Goal: Information Seeking & Learning: Learn about a topic

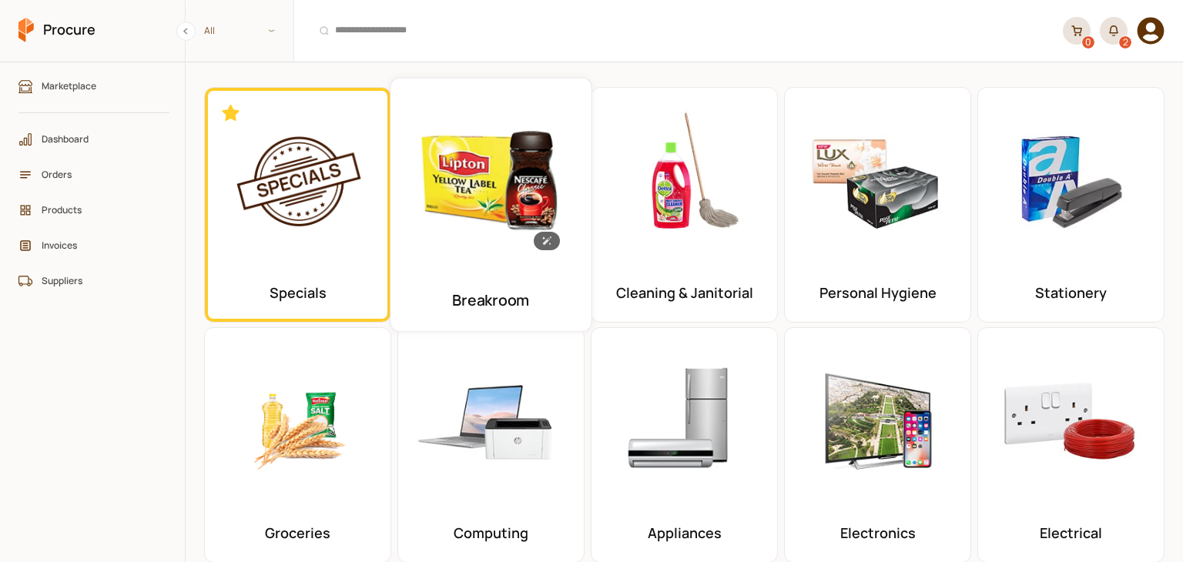
click at [444, 230] on img at bounding box center [492, 179] width 176 height 176
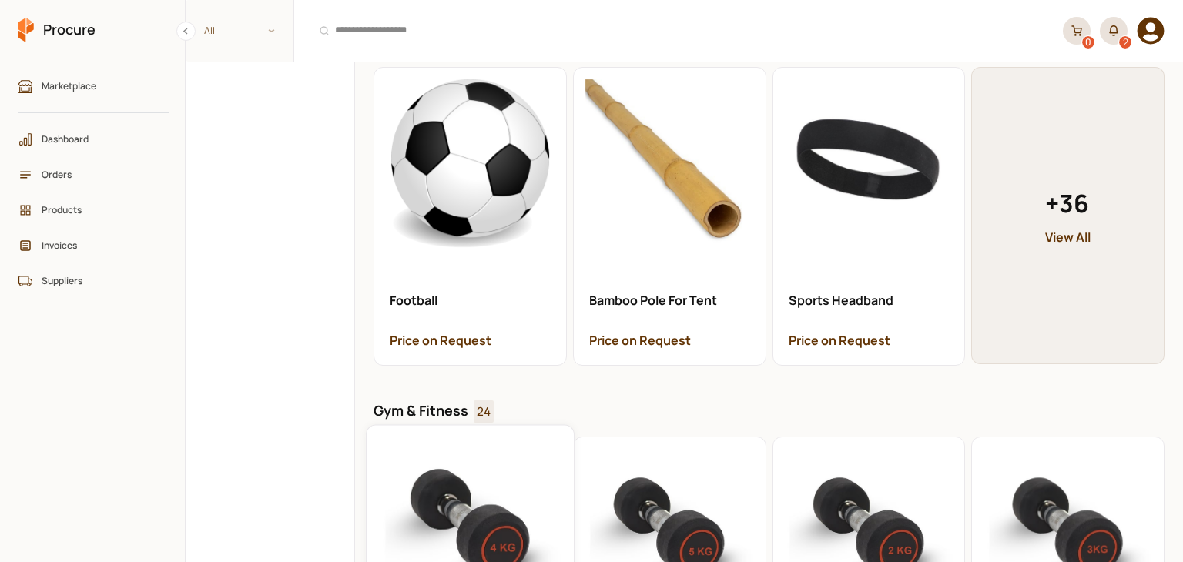
scroll to position [6228, 0]
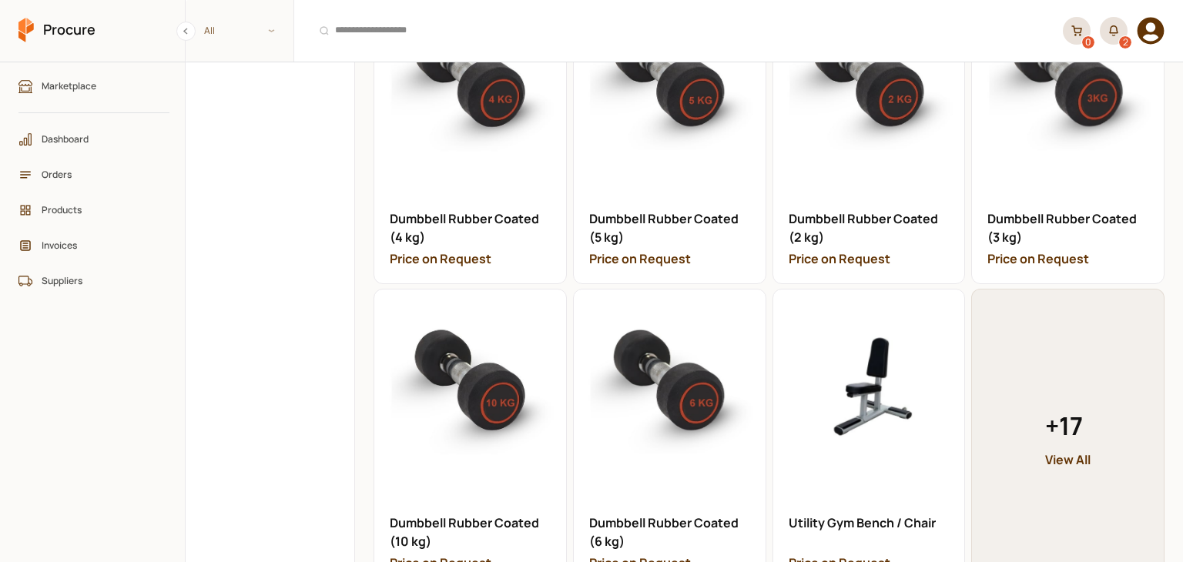
click at [1067, 407] on span "+ 17" at bounding box center [1067, 425] width 45 height 37
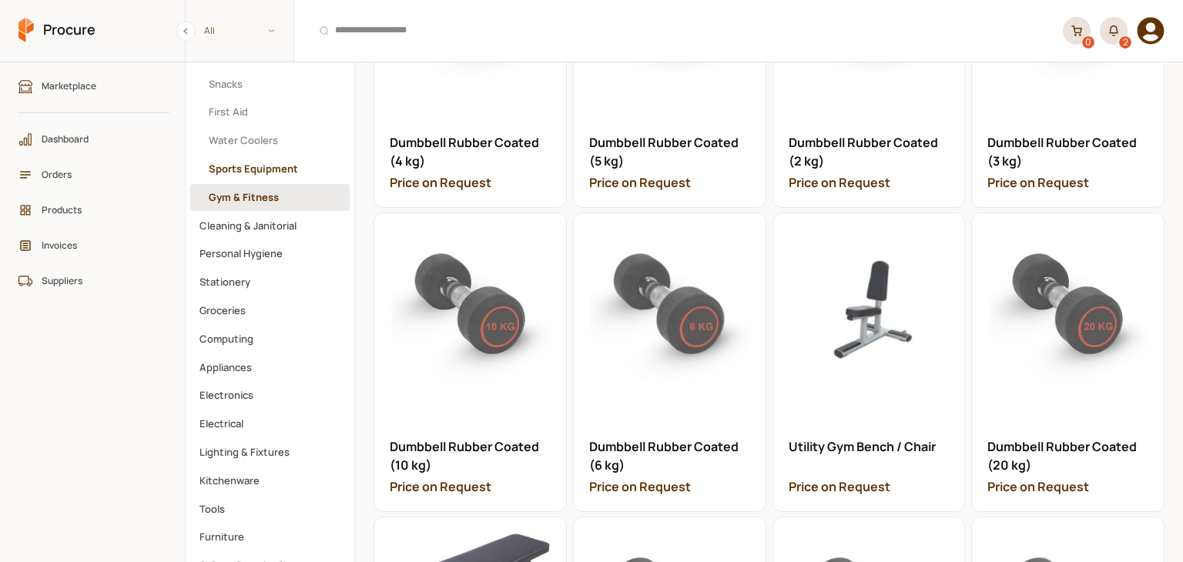
scroll to position [216, 0]
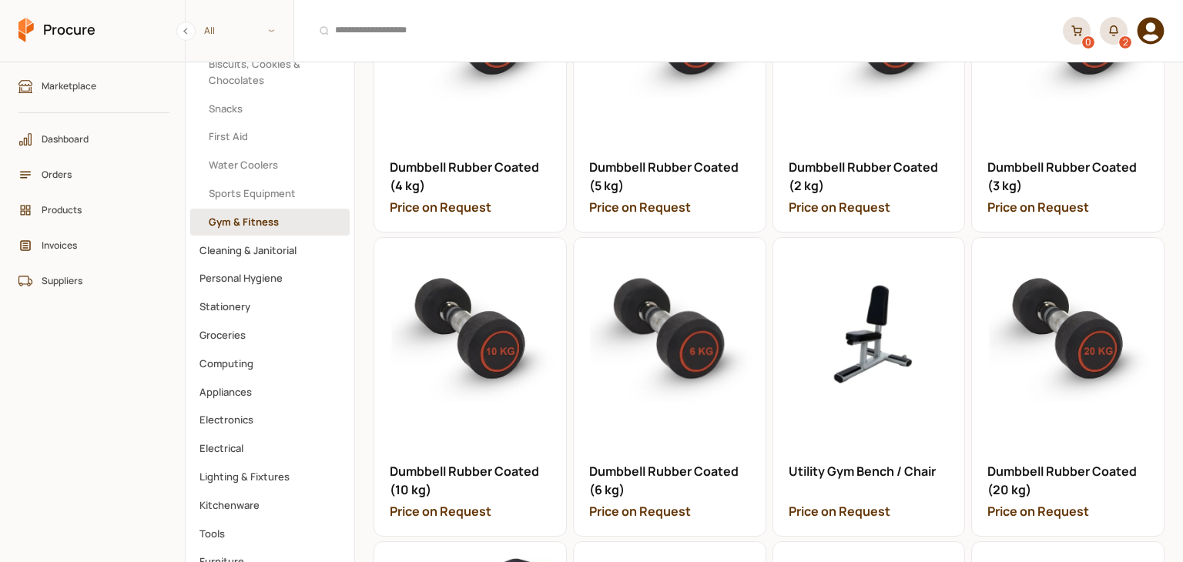
click at [273, 238] on button "Cleaning & Janitorial" at bounding box center [269, 250] width 159 height 27
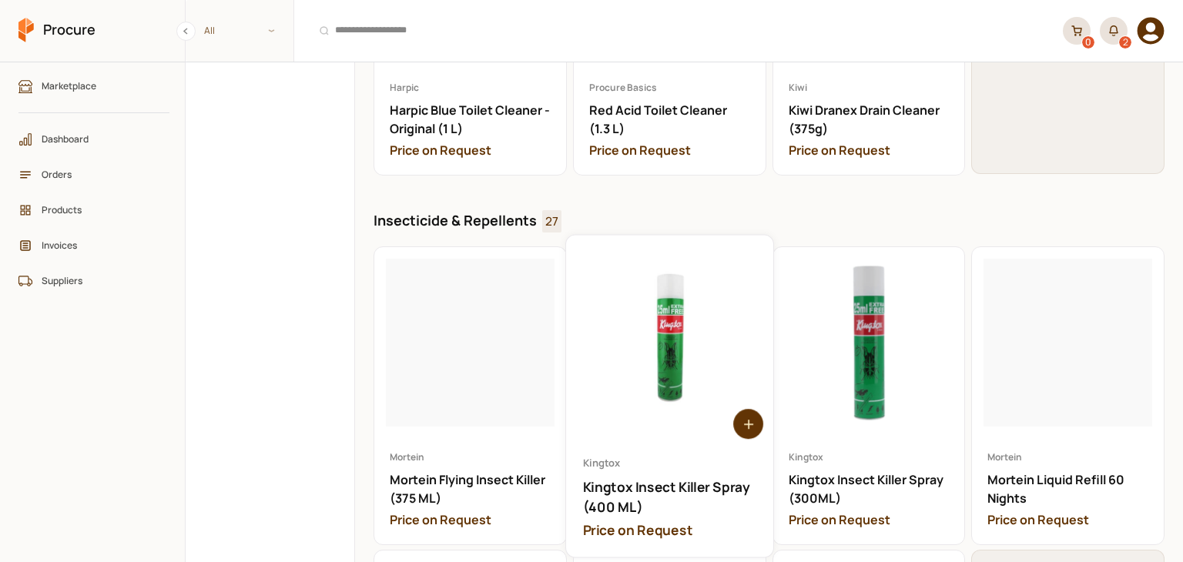
scroll to position [4236, 0]
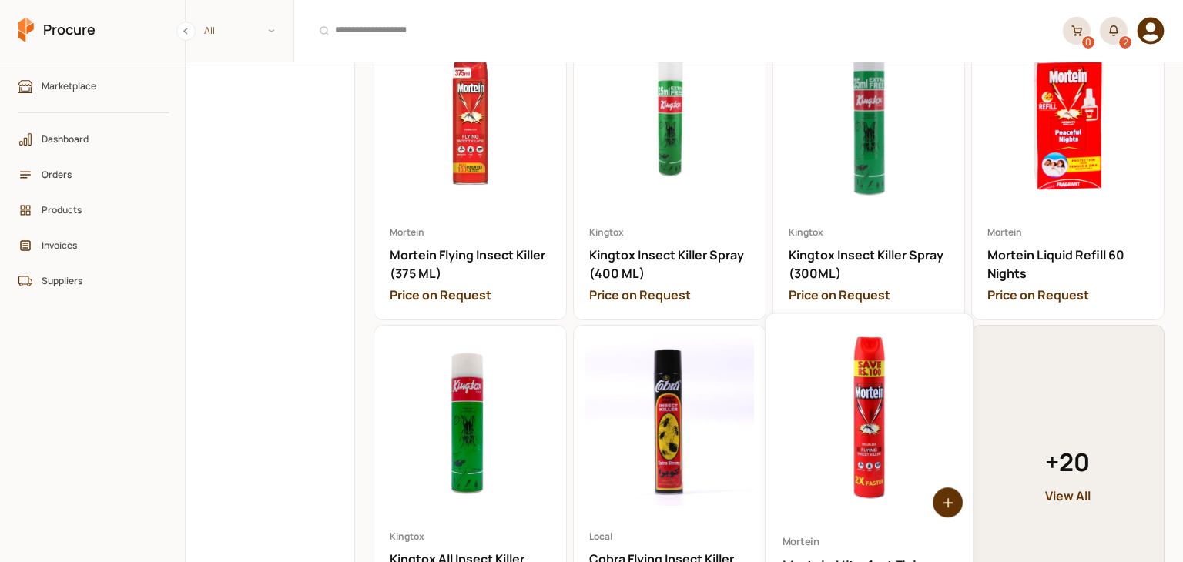
click at [839, 414] on link "Open Mortein Ultrafast Flying Insect Killer (750 ML)" at bounding box center [869, 475] width 207 height 322
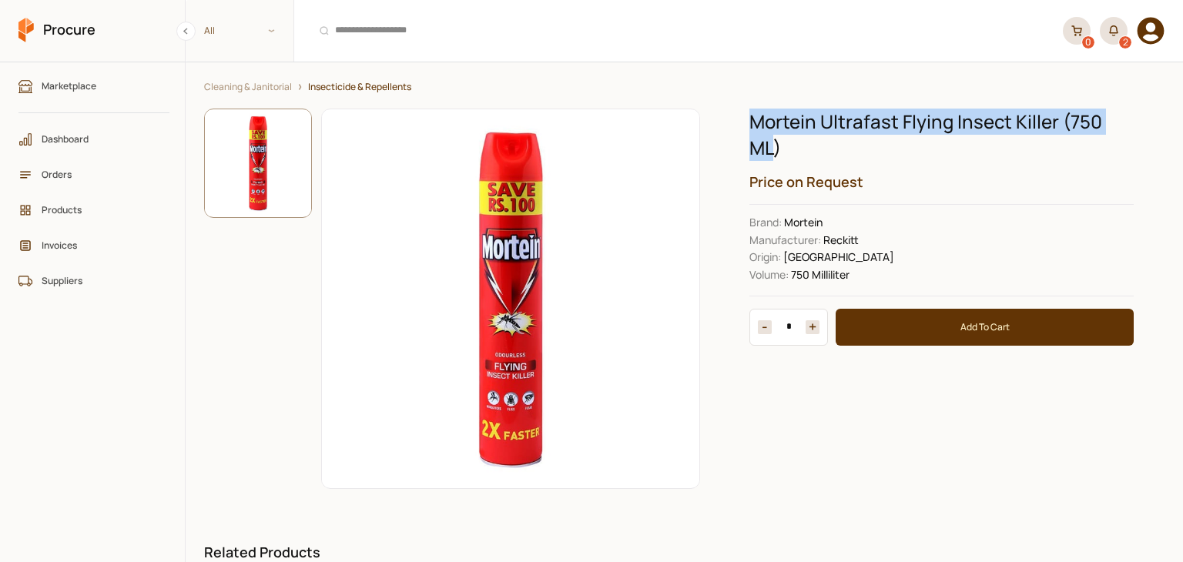
drag, startPoint x: 759, startPoint y: 132, endPoint x: 747, endPoint y: 116, distance: 21.0
click at [749, 116] on h1 "Mortein Ultrafast Flying Insect Killer (750 ML)" at bounding box center [941, 135] width 384 height 52
copy h1 "Mortein Ultrafast Flying Insect Killer (750 ML"
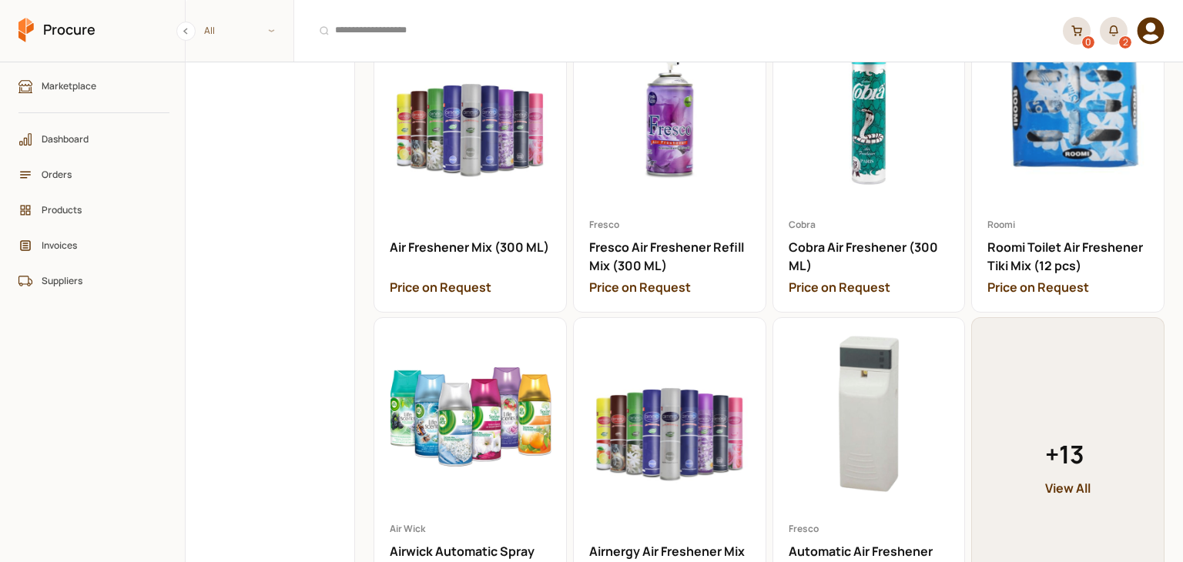
scroll to position [7163, 0]
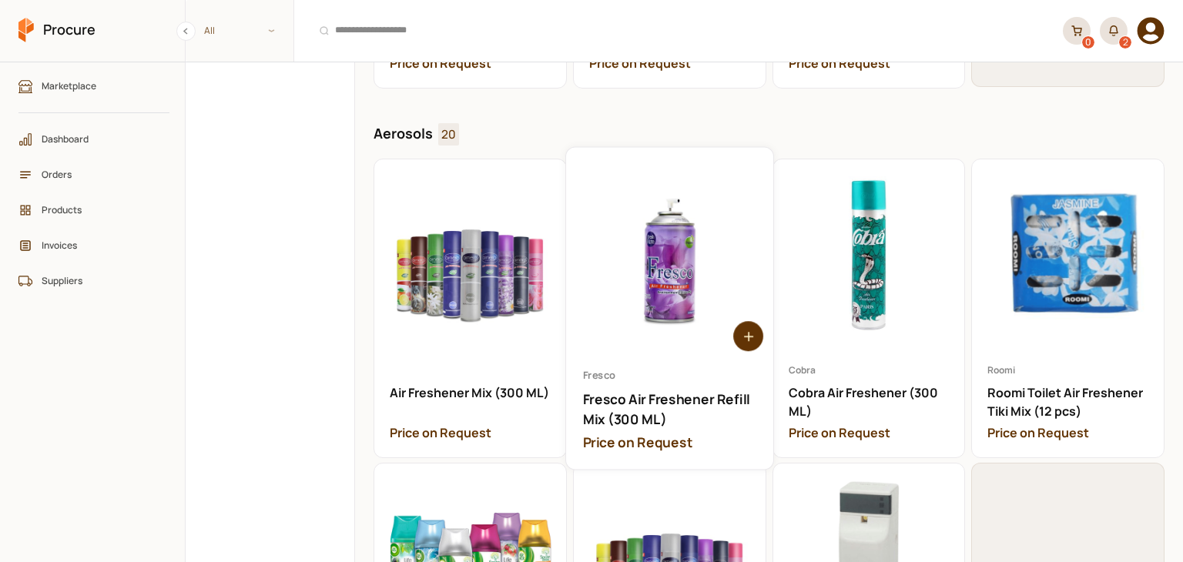
click at [652, 367] on link "Open Fresco Air Freshener Refill Mix (300 ML)" at bounding box center [669, 309] width 207 height 322
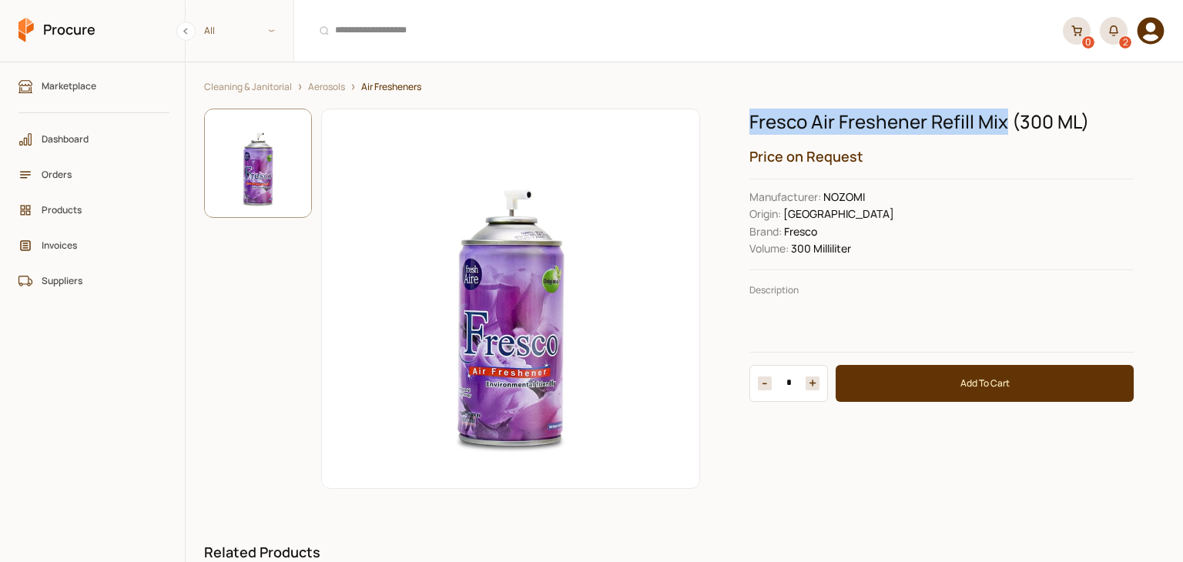
drag, startPoint x: 749, startPoint y: 120, endPoint x: 1000, endPoint y: 116, distance: 251.1
click at [1000, 116] on h1 "Fresco Air Freshener Refill Mix (300 ML)" at bounding box center [941, 122] width 384 height 26
copy h1 "Fresco Air Freshener Refill Mix"
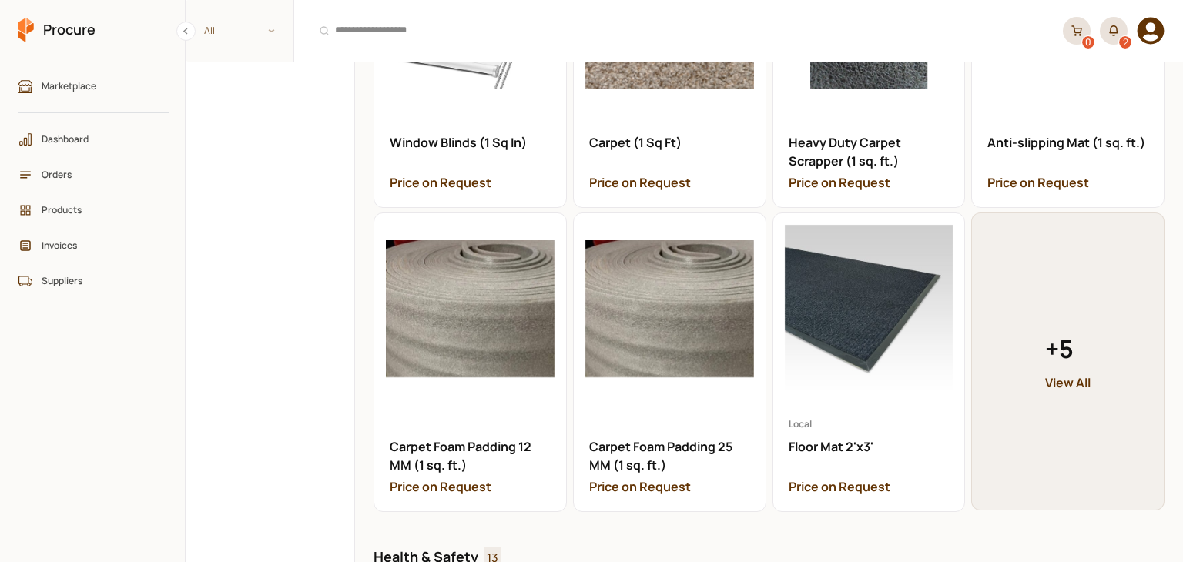
scroll to position [7548, 0]
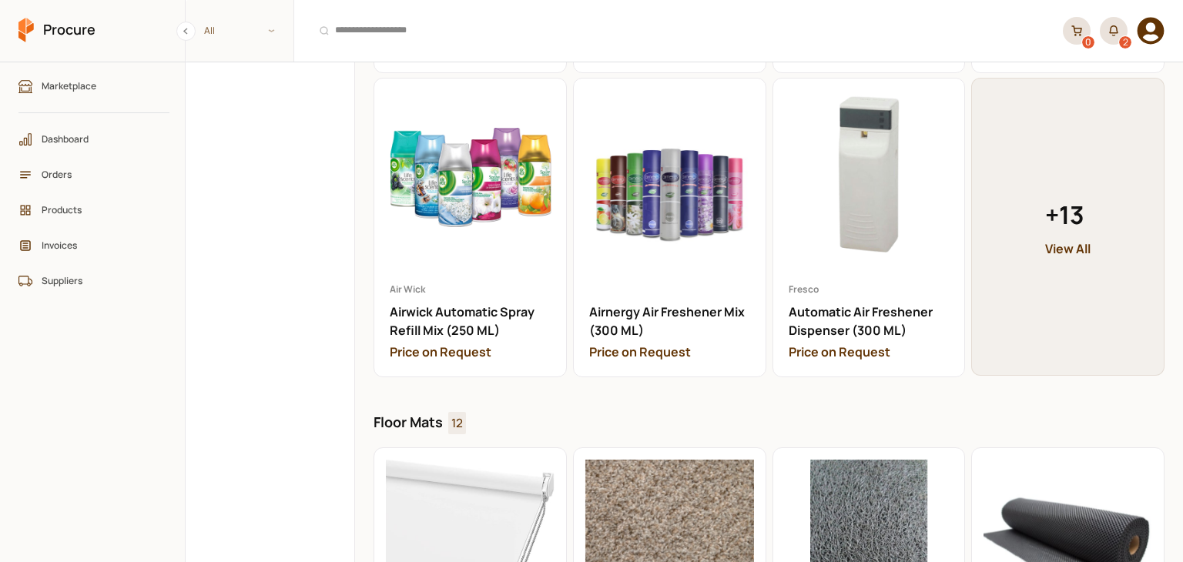
drag, startPoint x: 1137, startPoint y: 183, endPoint x: 1075, endPoint y: 167, distance: 63.5
click at [1075, 196] on span "+ 13" at bounding box center [1067, 214] width 45 height 37
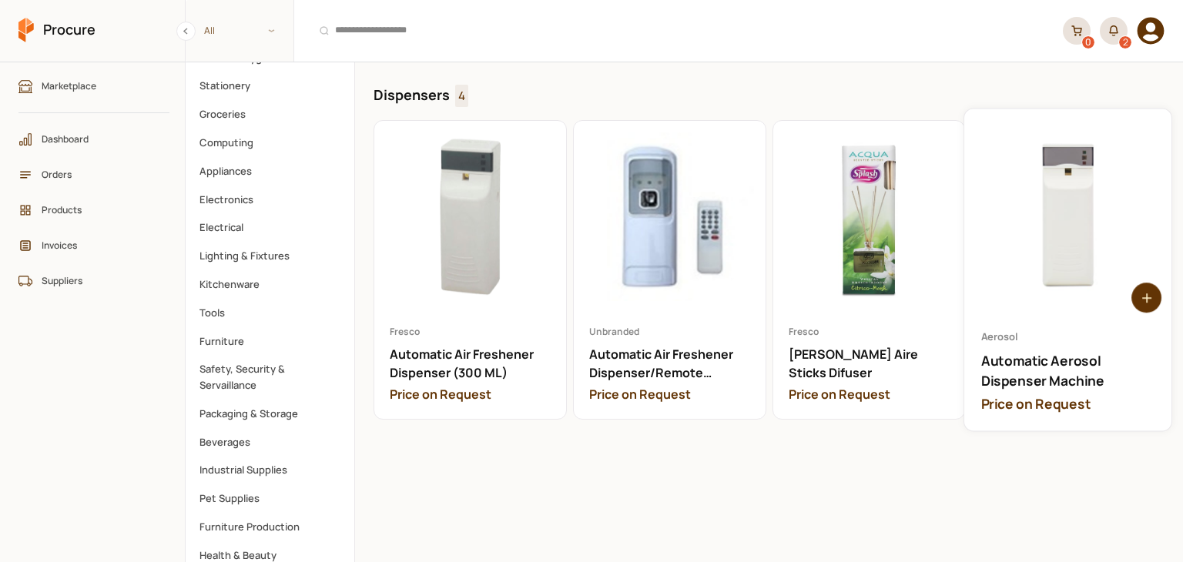
scroll to position [704, 0]
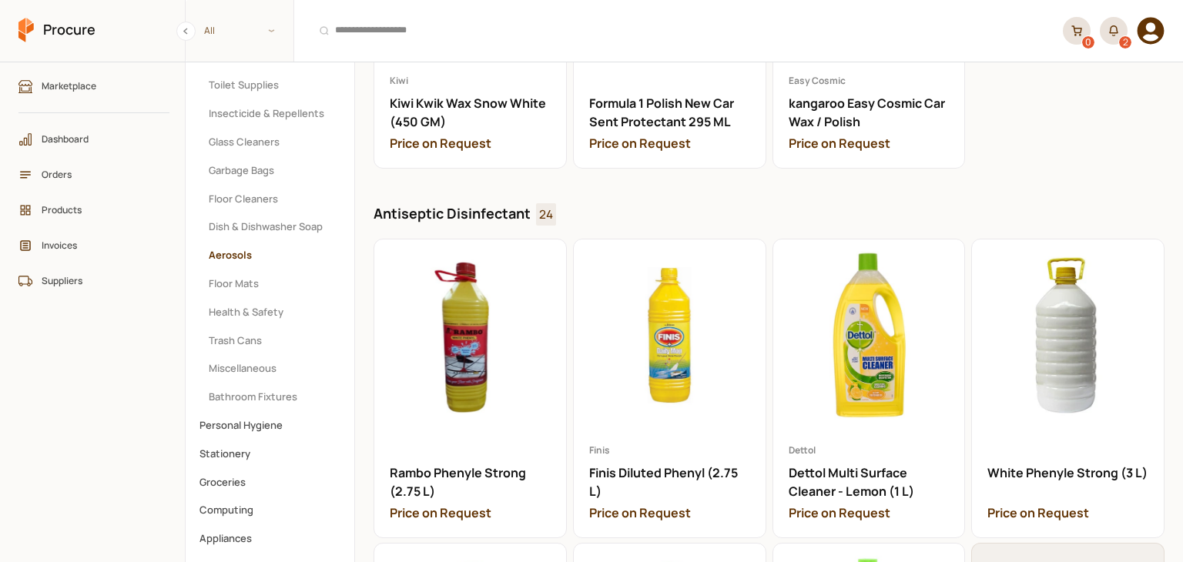
scroll to position [308, 0]
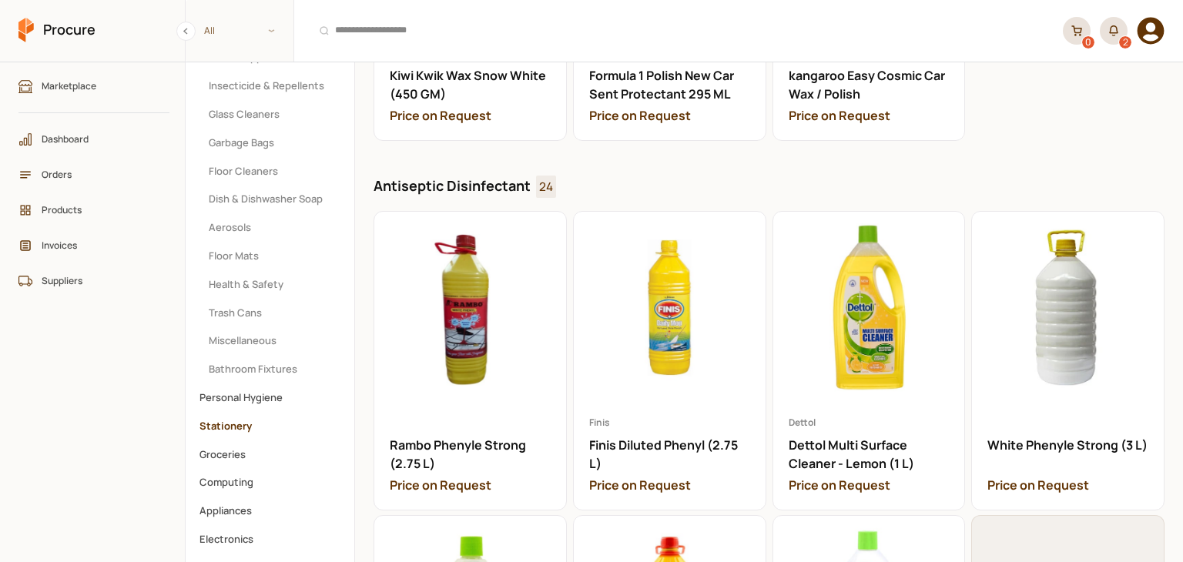
click at [226, 417] on button "Stationery" at bounding box center [269, 426] width 159 height 27
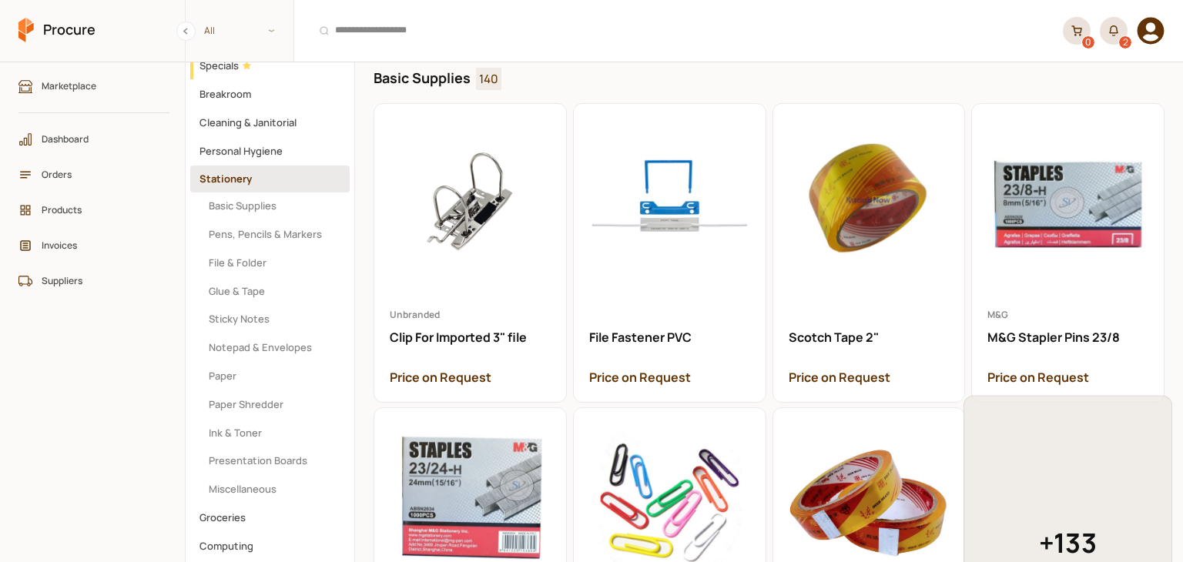
scroll to position [154, 0]
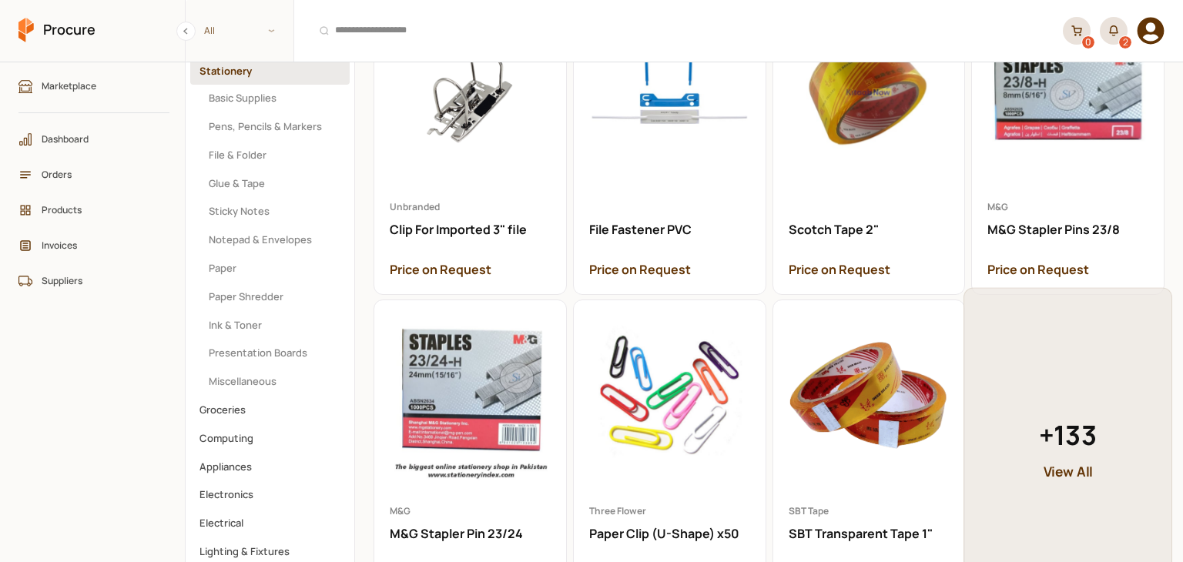
click at [1039, 434] on span "+ 133" at bounding box center [1068, 435] width 59 height 40
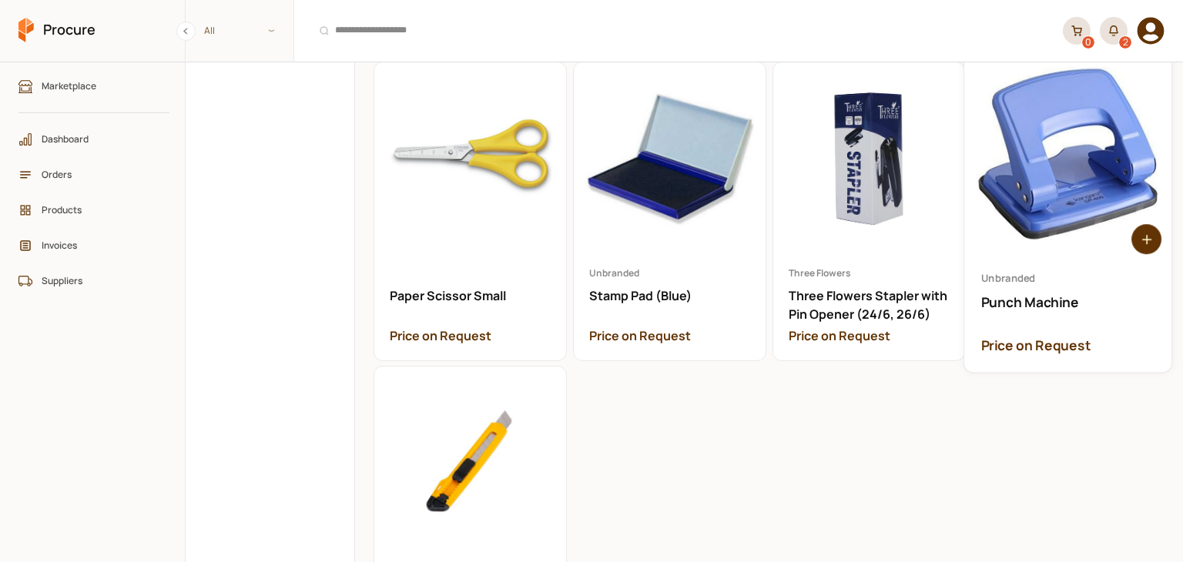
scroll to position [1774, 0]
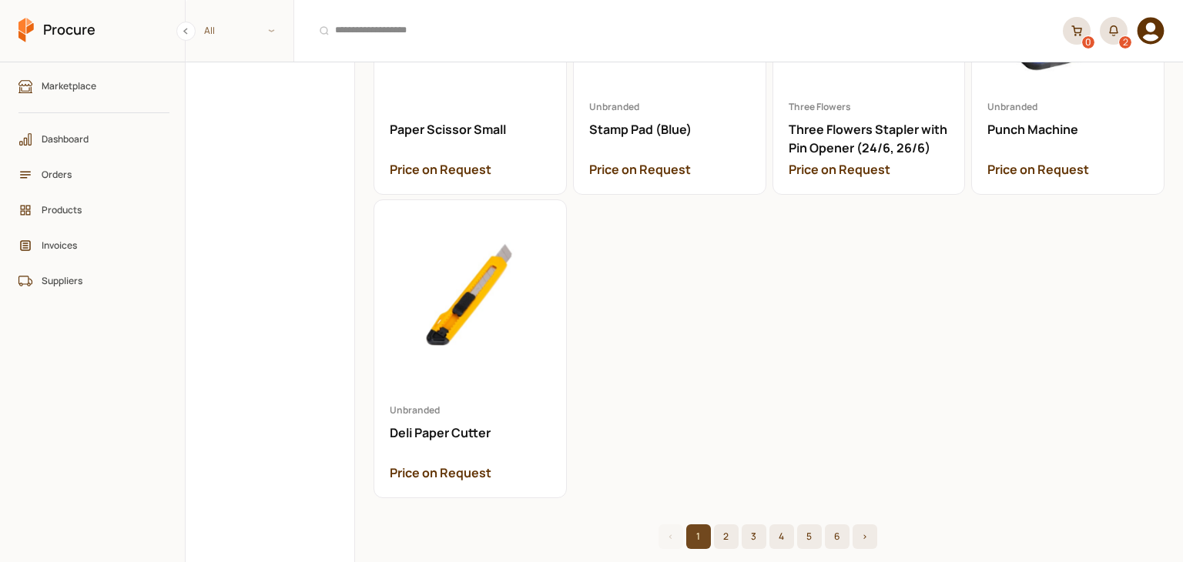
click at [733, 524] on div "< 1 2 3 4 5 6 >" at bounding box center [767, 536] width 791 height 25
click at [731, 524] on button "2" at bounding box center [726, 536] width 25 height 25
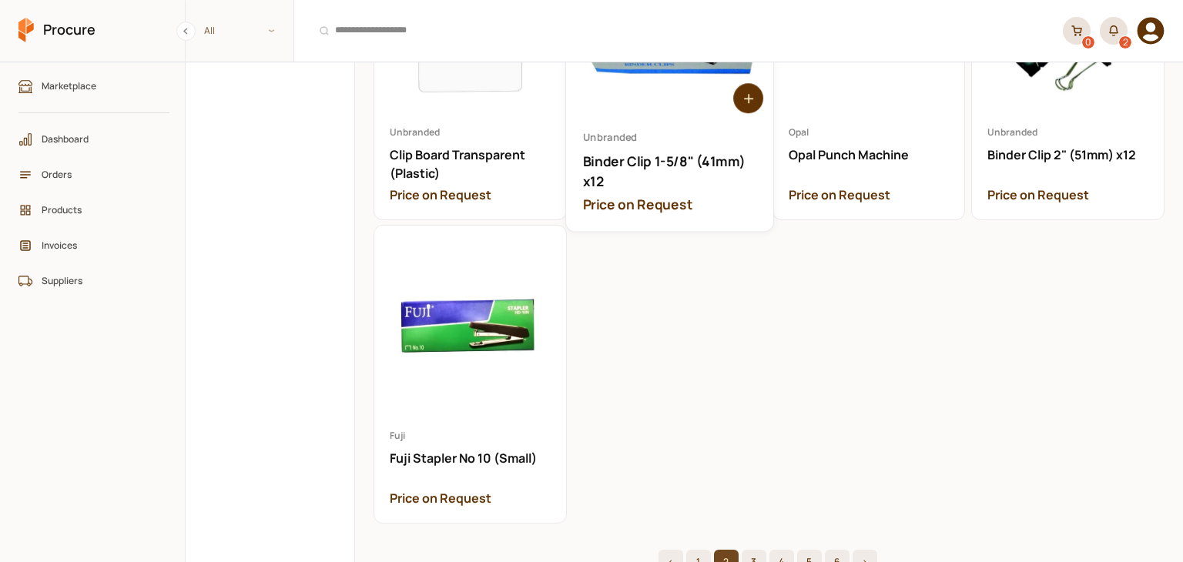
scroll to position [1774, 0]
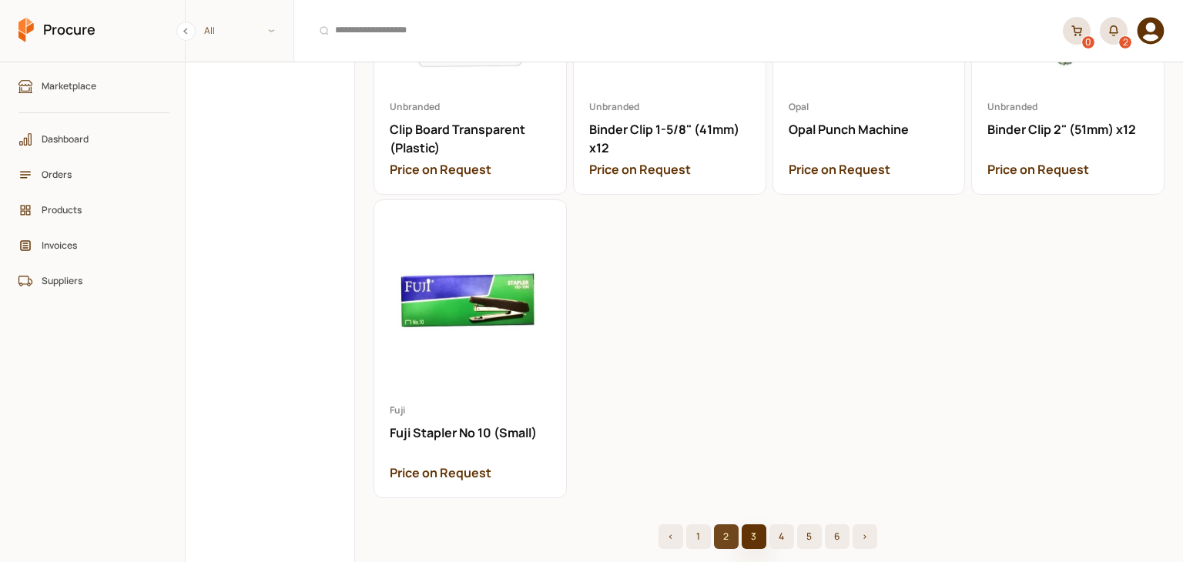
click at [742, 524] on button "3" at bounding box center [754, 536] width 25 height 25
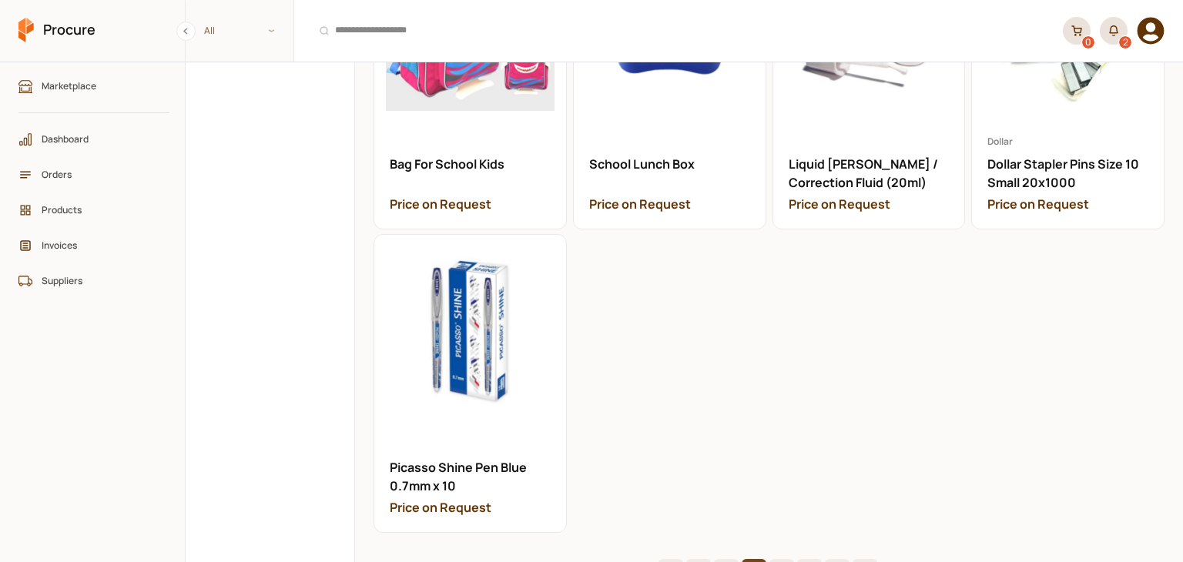
scroll to position [1774, 0]
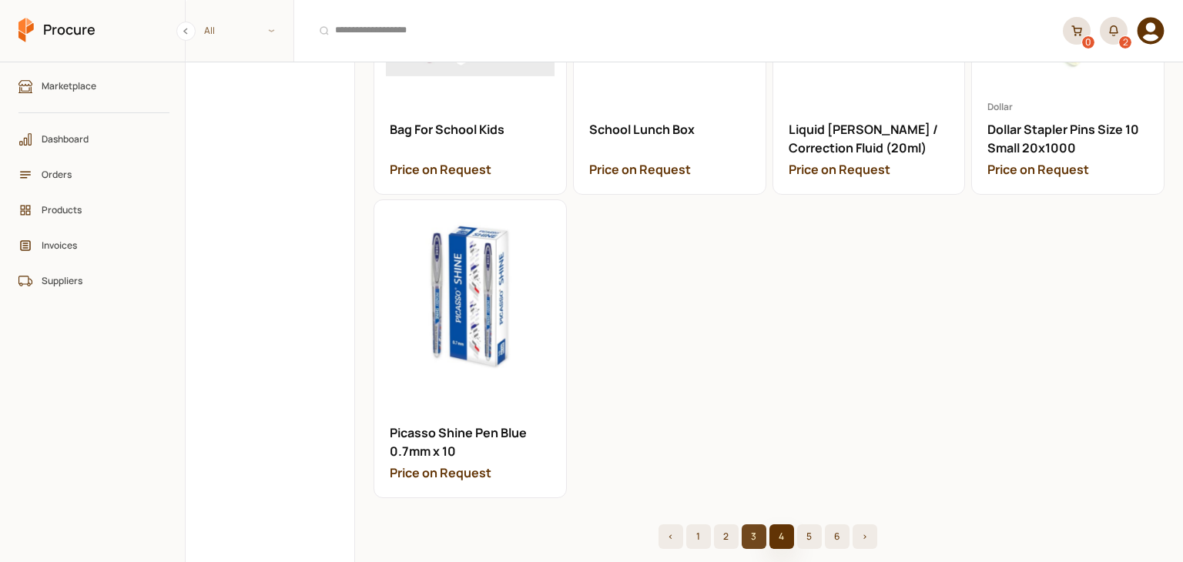
click at [783, 524] on button "4" at bounding box center [781, 536] width 25 height 25
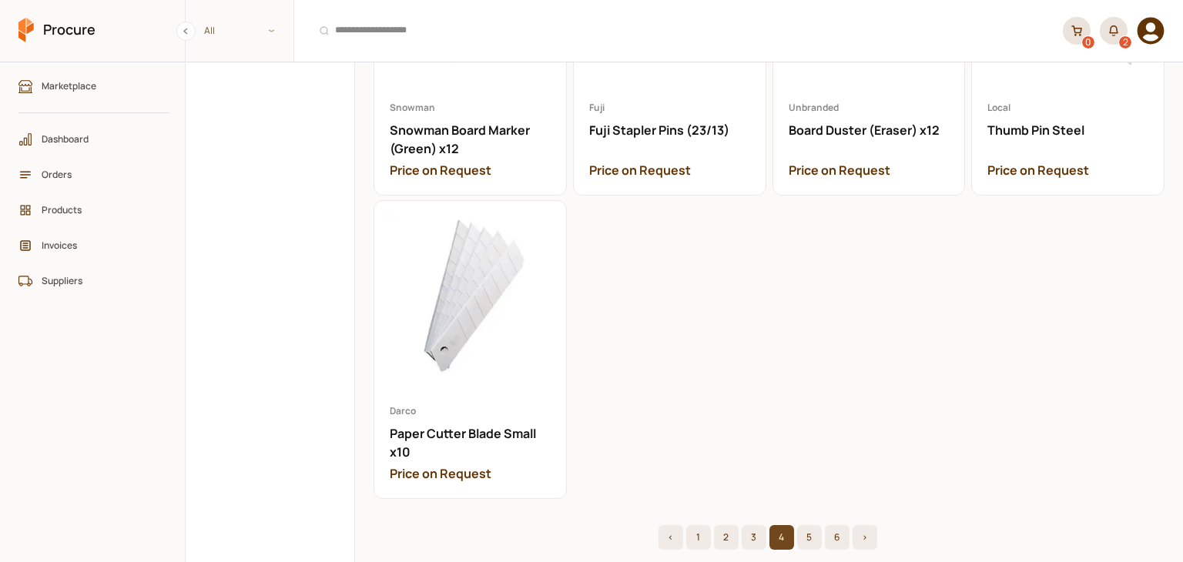
scroll to position [1774, 0]
click at [809, 524] on button "5" at bounding box center [809, 536] width 25 height 25
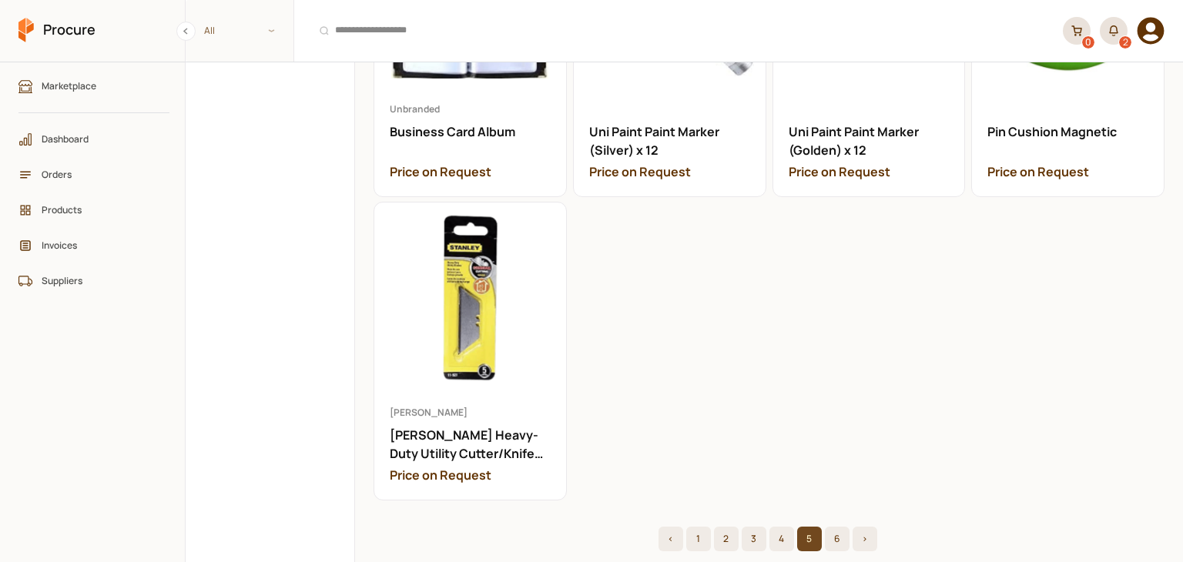
scroll to position [1774, 0]
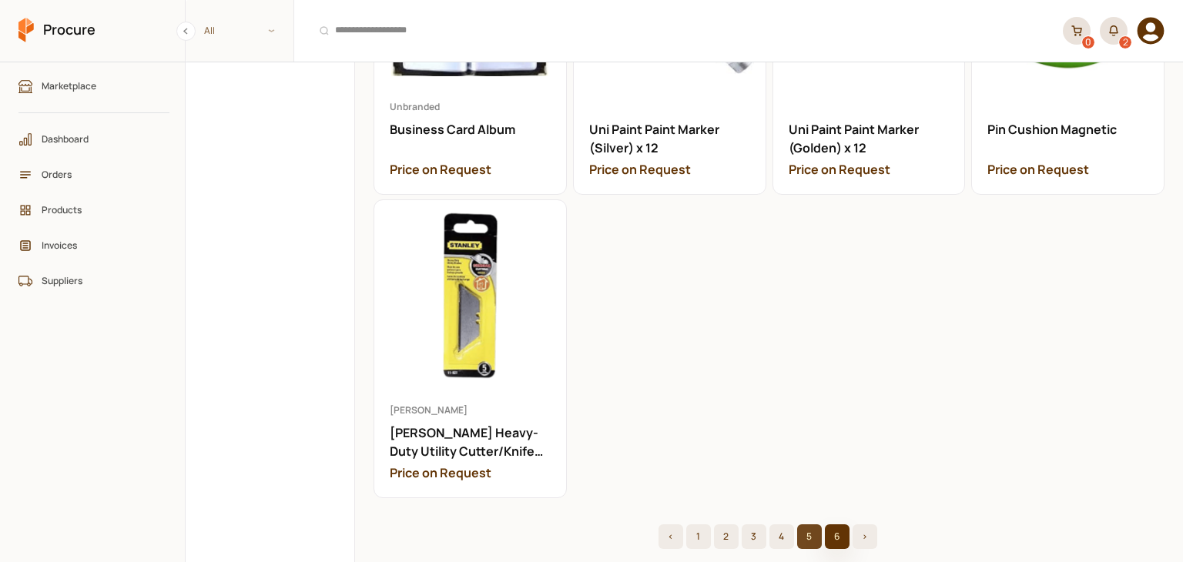
click at [825, 524] on button "6" at bounding box center [837, 536] width 25 height 25
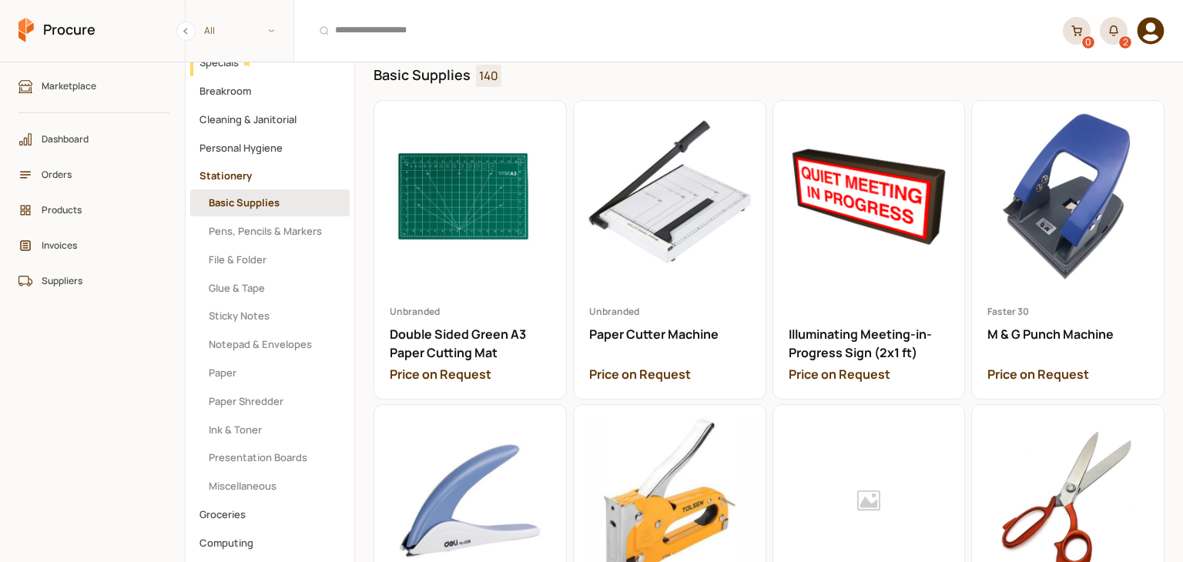
scroll to position [77, 0]
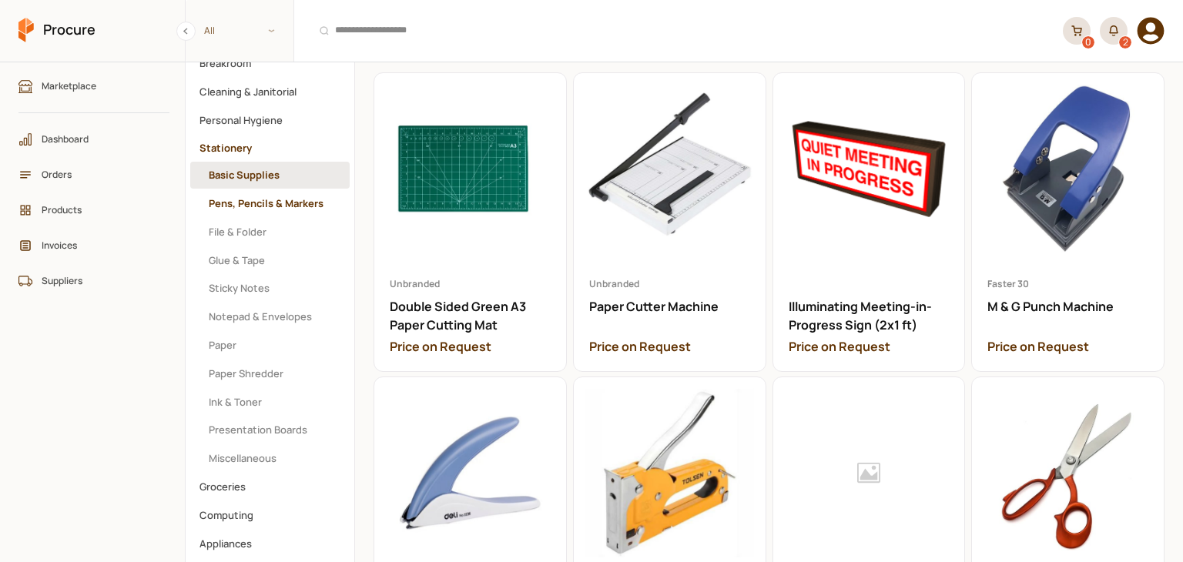
click at [280, 193] on button "Pens, Pencils & Markers" at bounding box center [269, 203] width 159 height 27
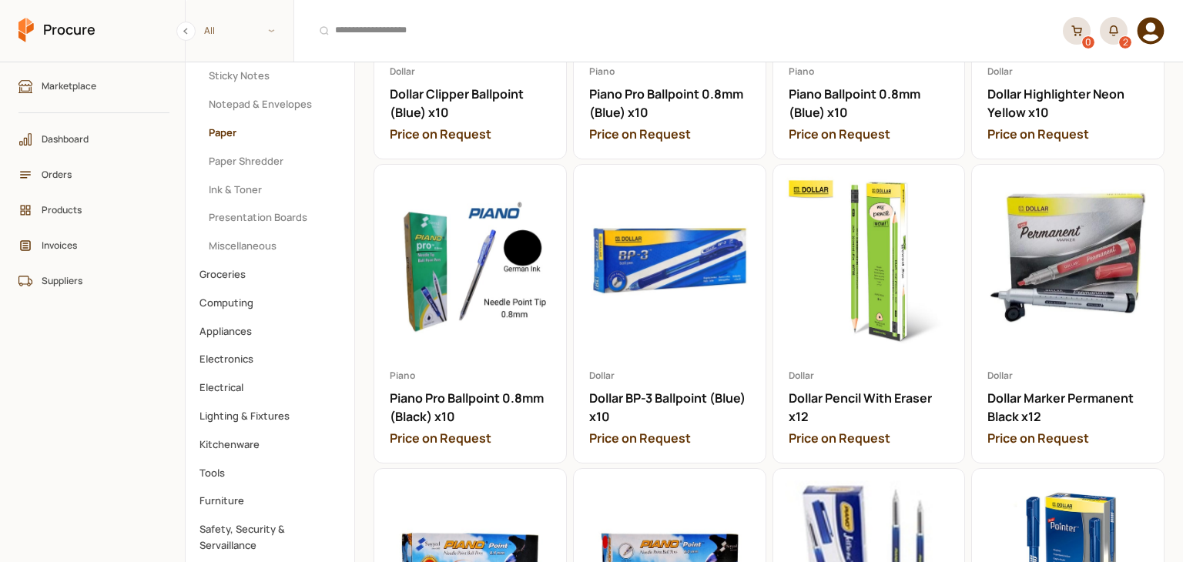
scroll to position [154, 0]
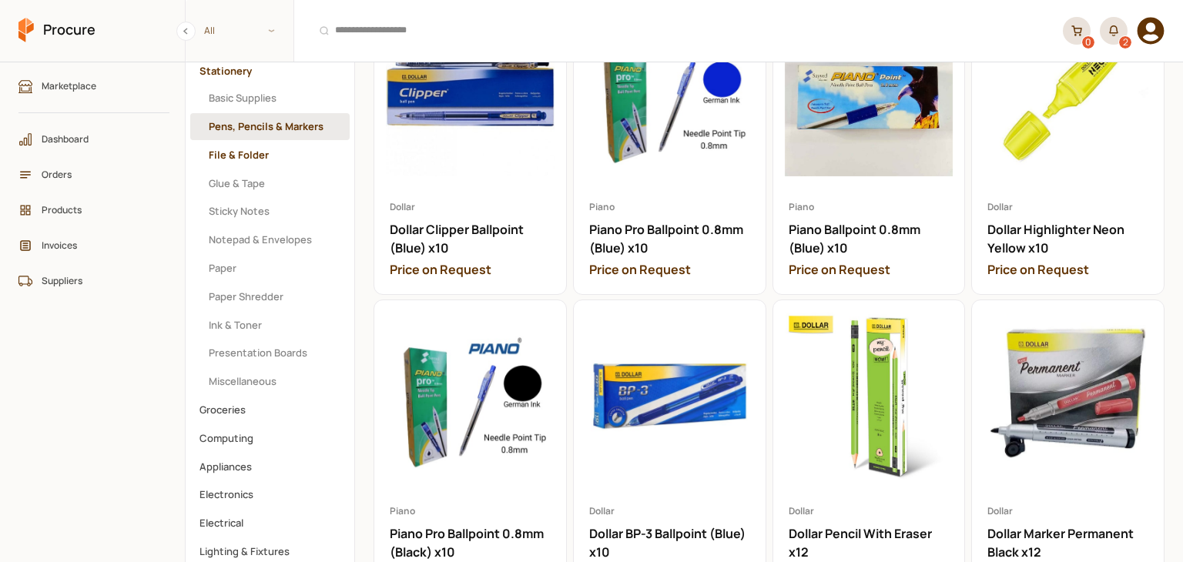
click at [235, 147] on button "File & Folder" at bounding box center [269, 155] width 159 height 27
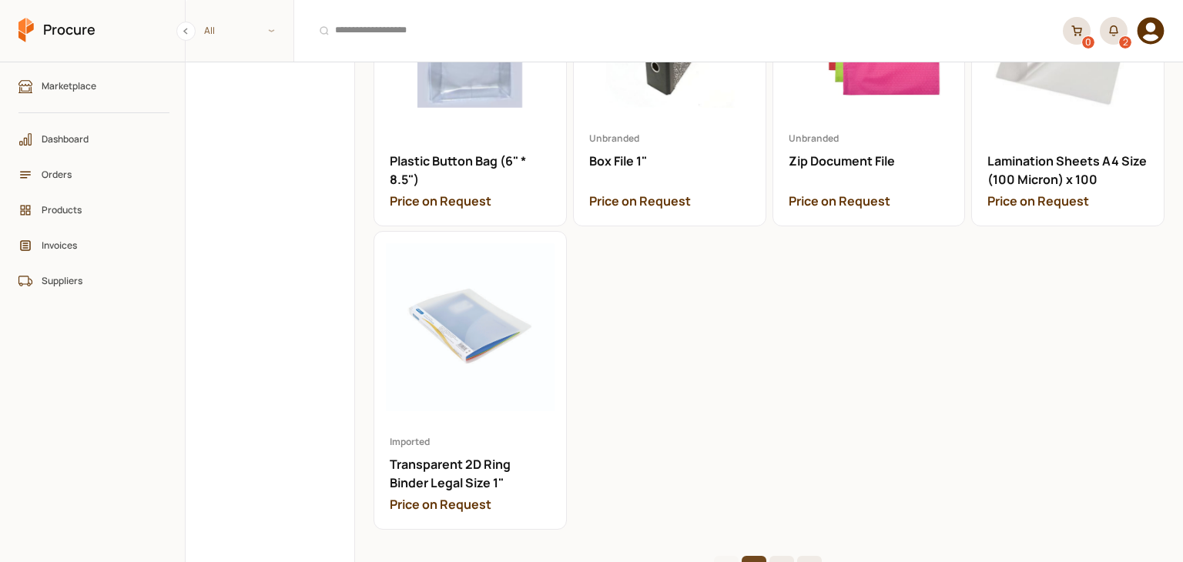
scroll to position [1774, 0]
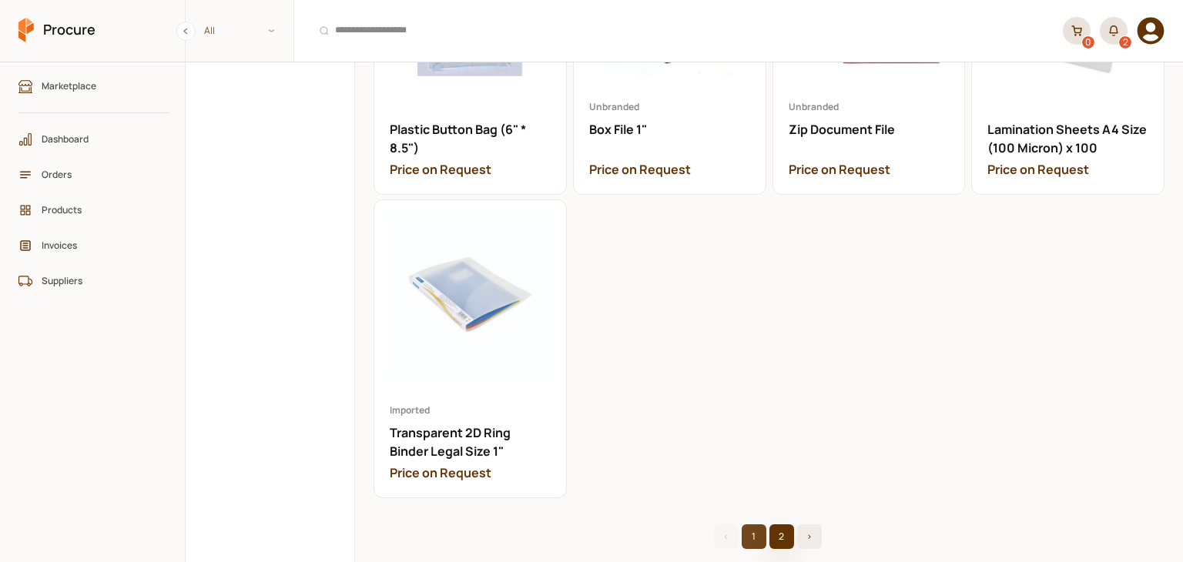
click at [772, 524] on button "2" at bounding box center [781, 536] width 25 height 25
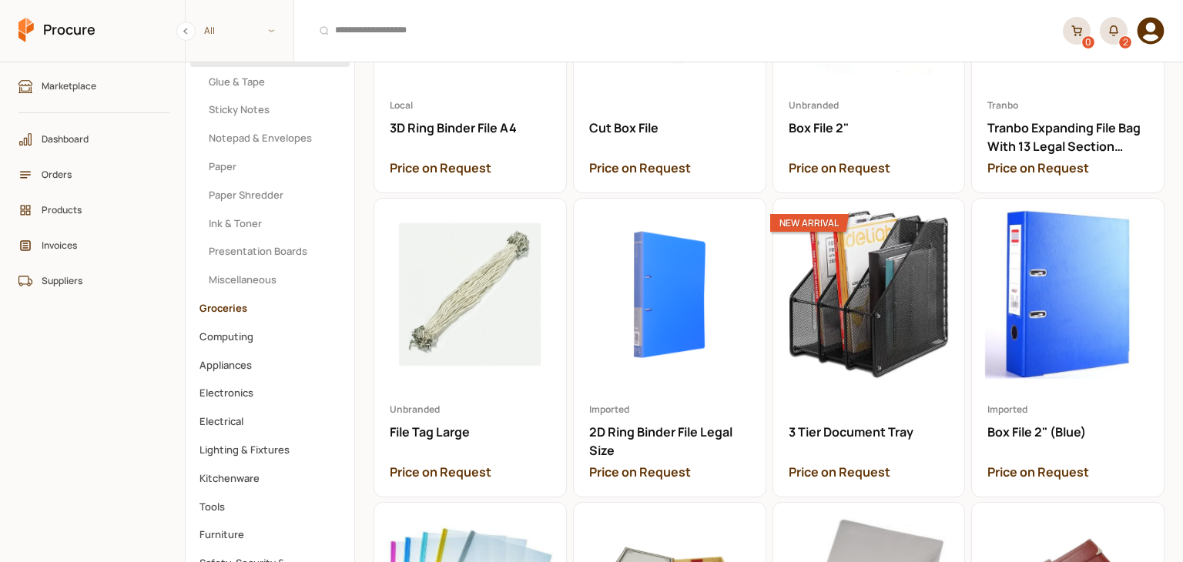
scroll to position [179, 0]
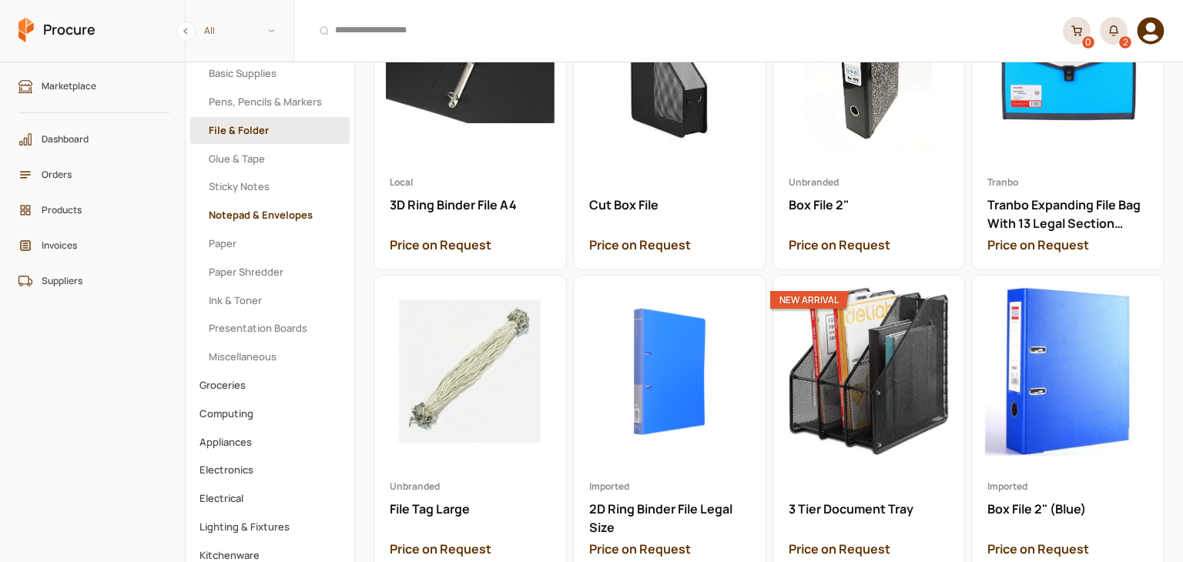
click at [283, 219] on button "Notepad & Envelopes" at bounding box center [269, 215] width 159 height 27
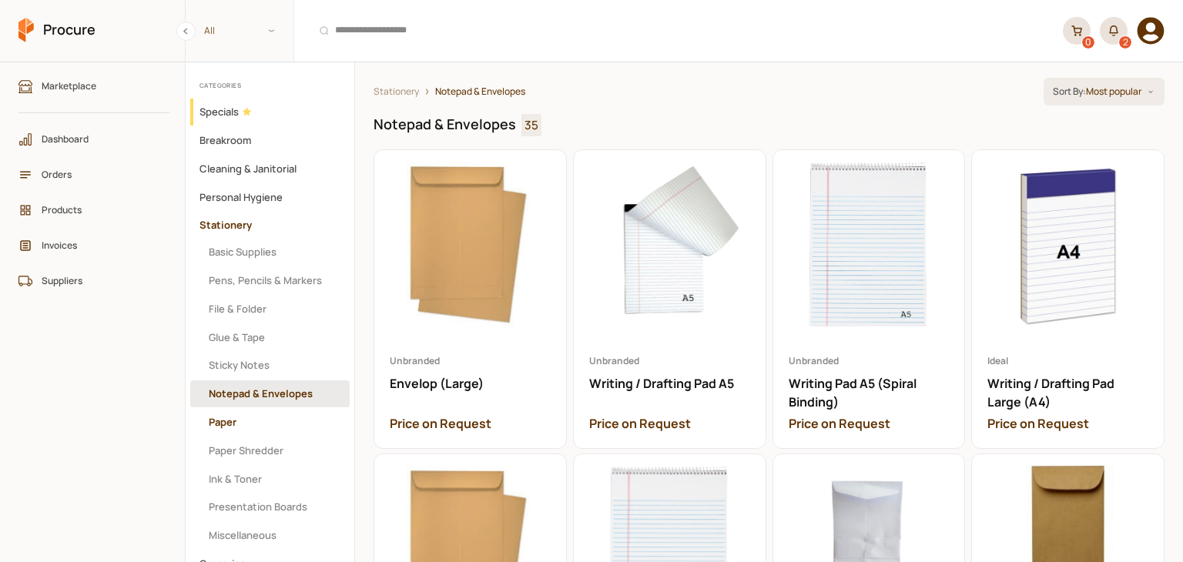
click at [259, 411] on button "Paper" at bounding box center [269, 422] width 159 height 27
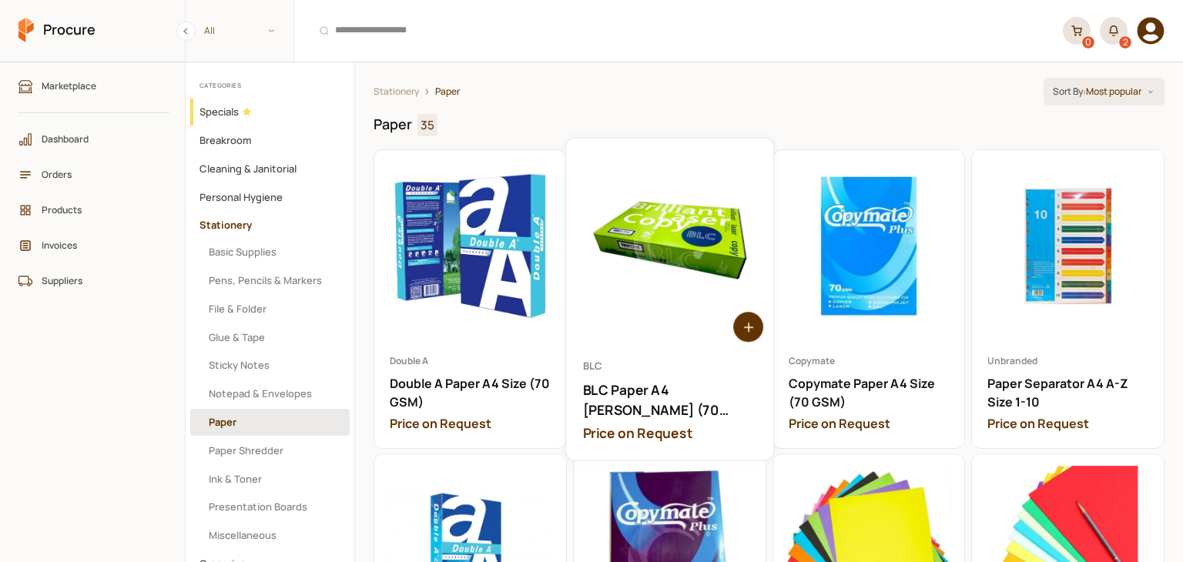
scroll to position [231, 0]
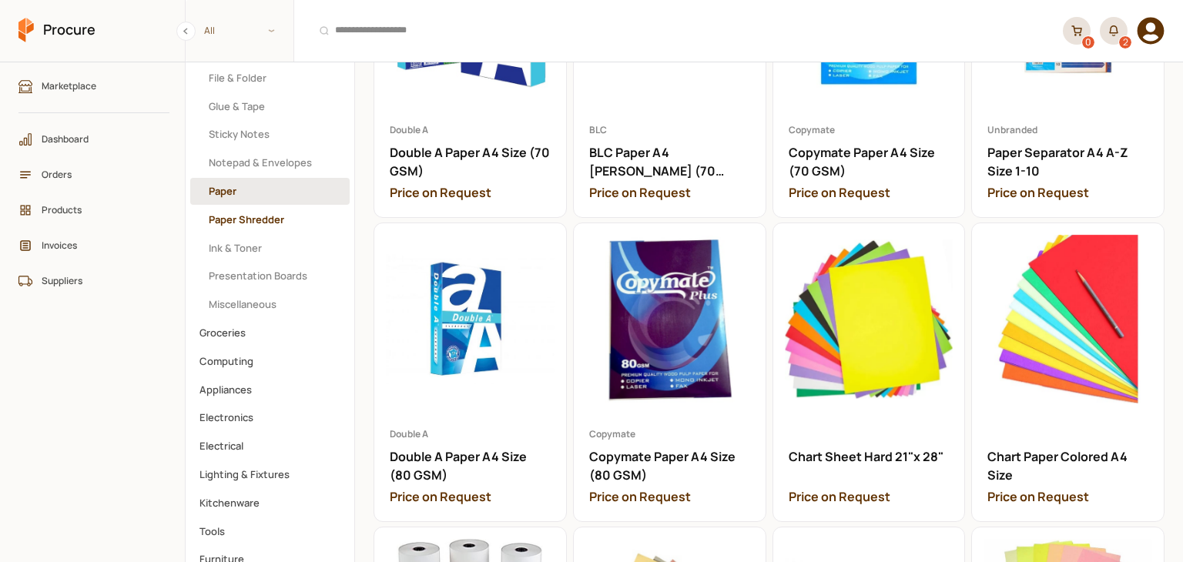
click at [275, 226] on button "Paper Shredder" at bounding box center [269, 219] width 159 height 27
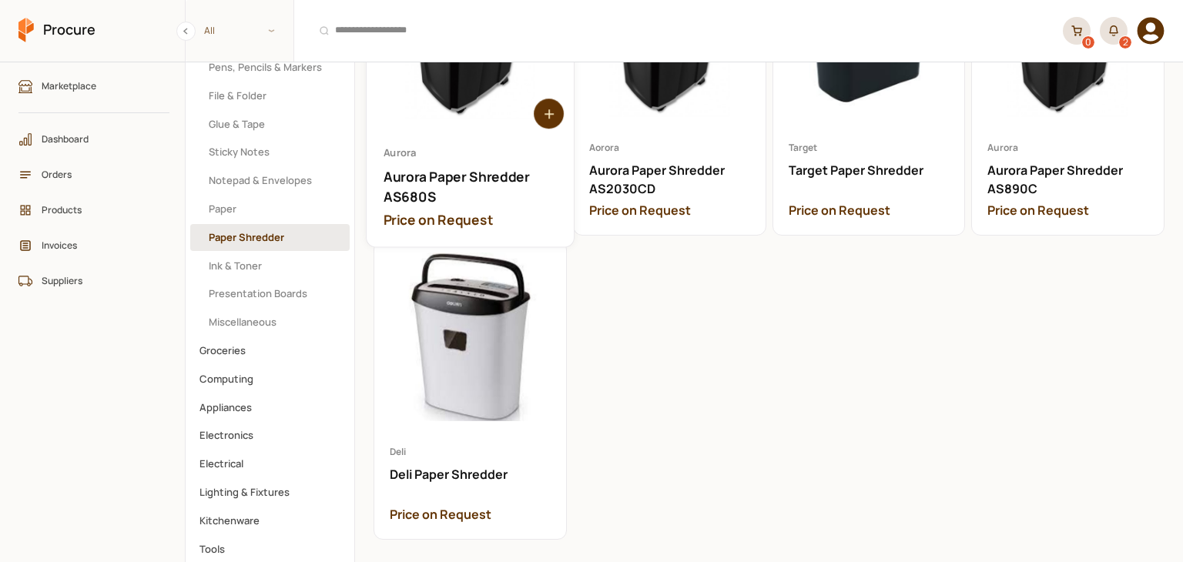
scroll to position [385, 0]
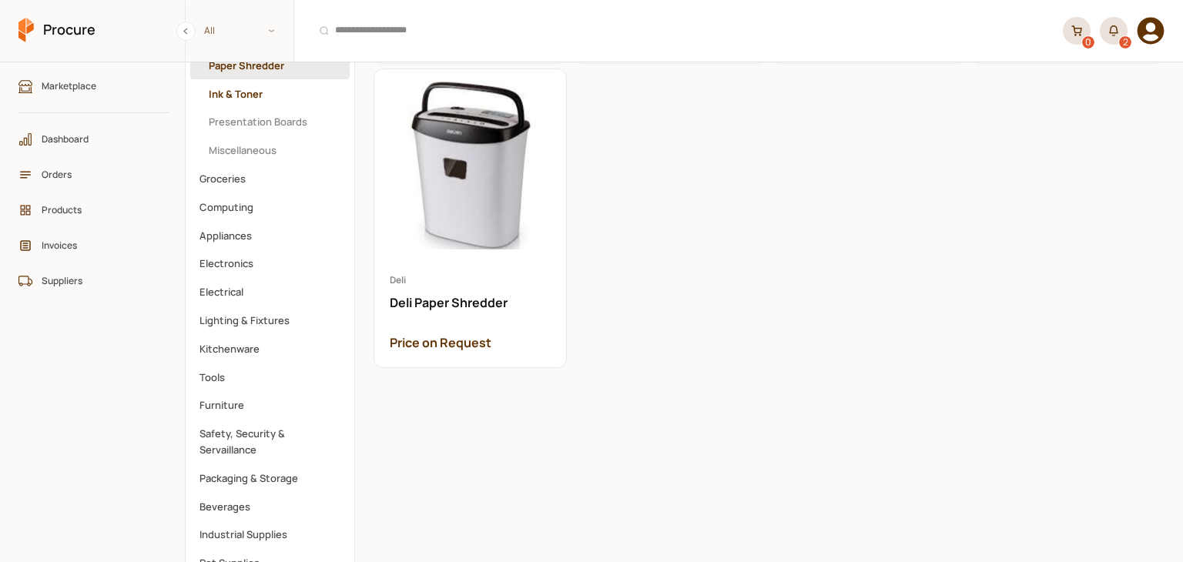
click at [245, 92] on button "Ink & Toner" at bounding box center [269, 94] width 159 height 27
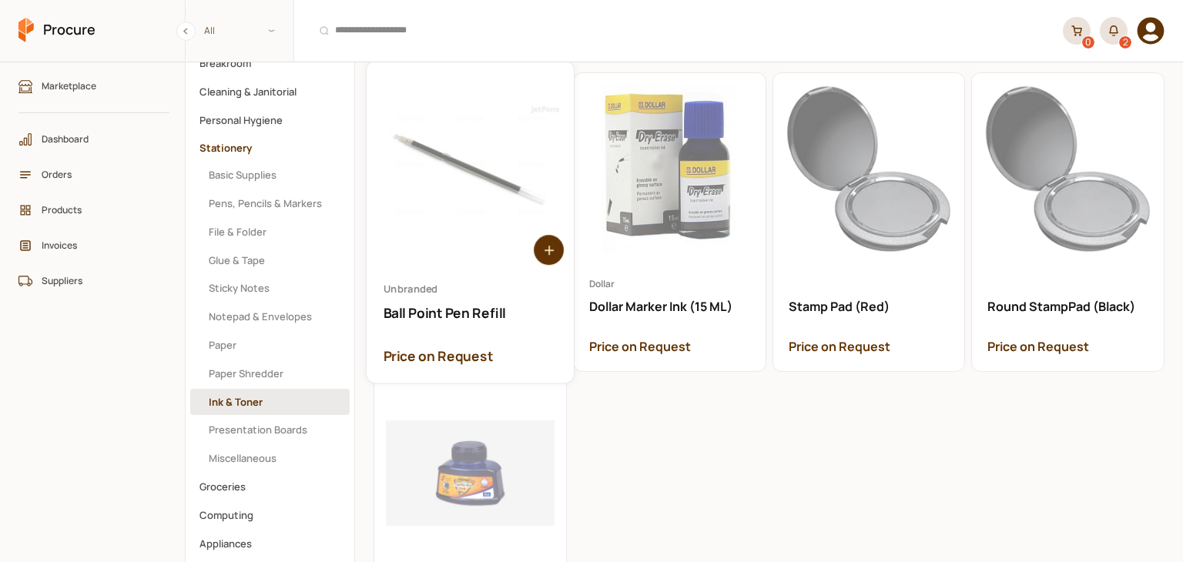
scroll to position [77, 0]
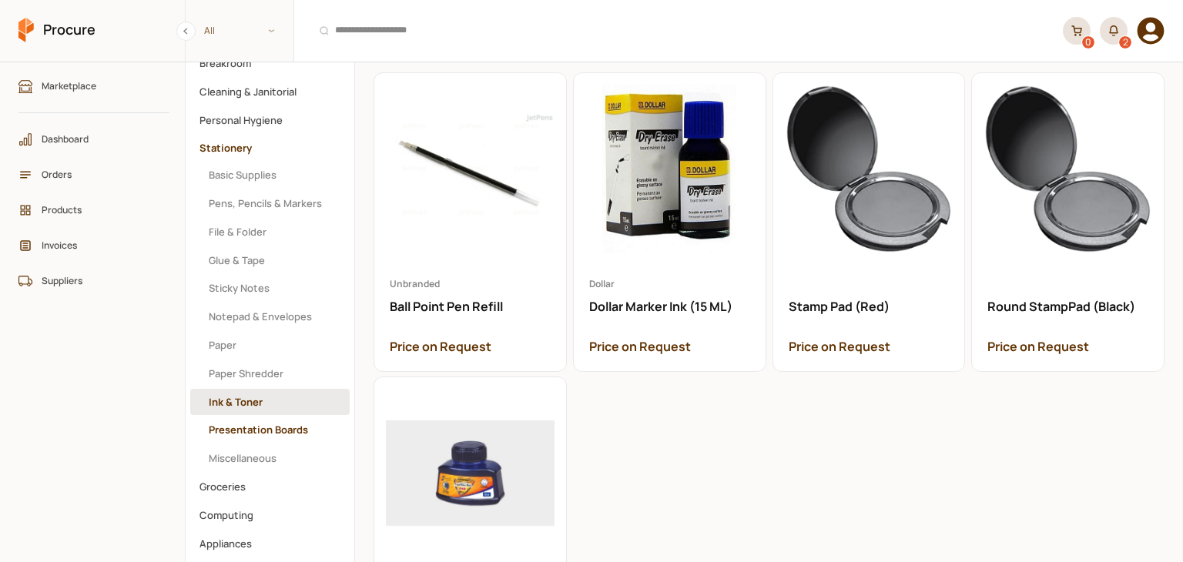
click at [262, 431] on button "Presentation Boards" at bounding box center [269, 430] width 159 height 27
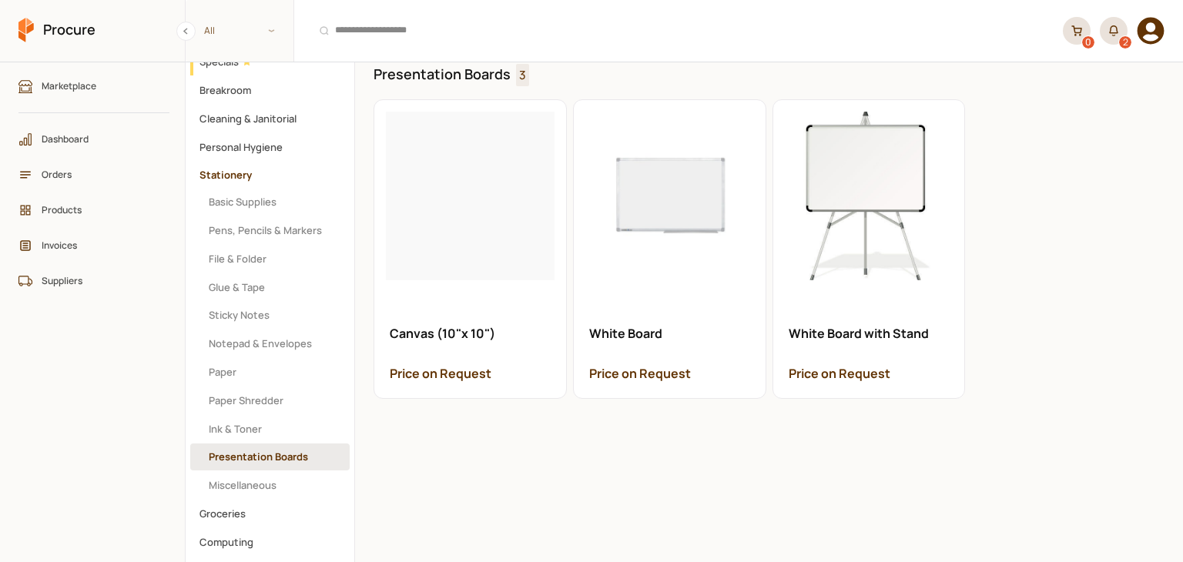
scroll to position [77, 0]
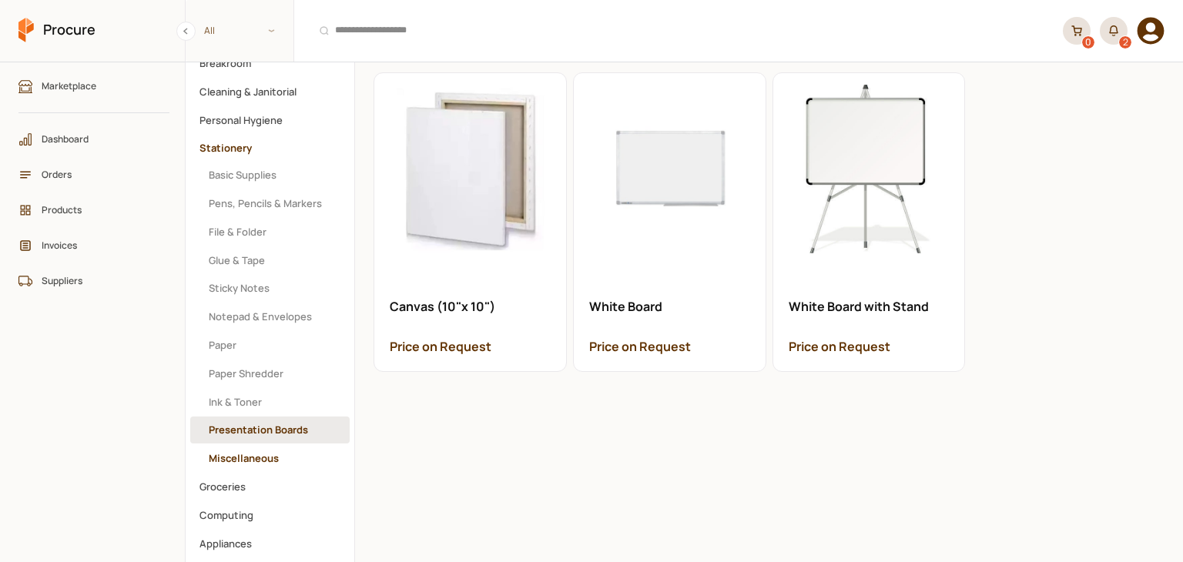
click at [254, 460] on button "Miscellaneous" at bounding box center [269, 458] width 159 height 27
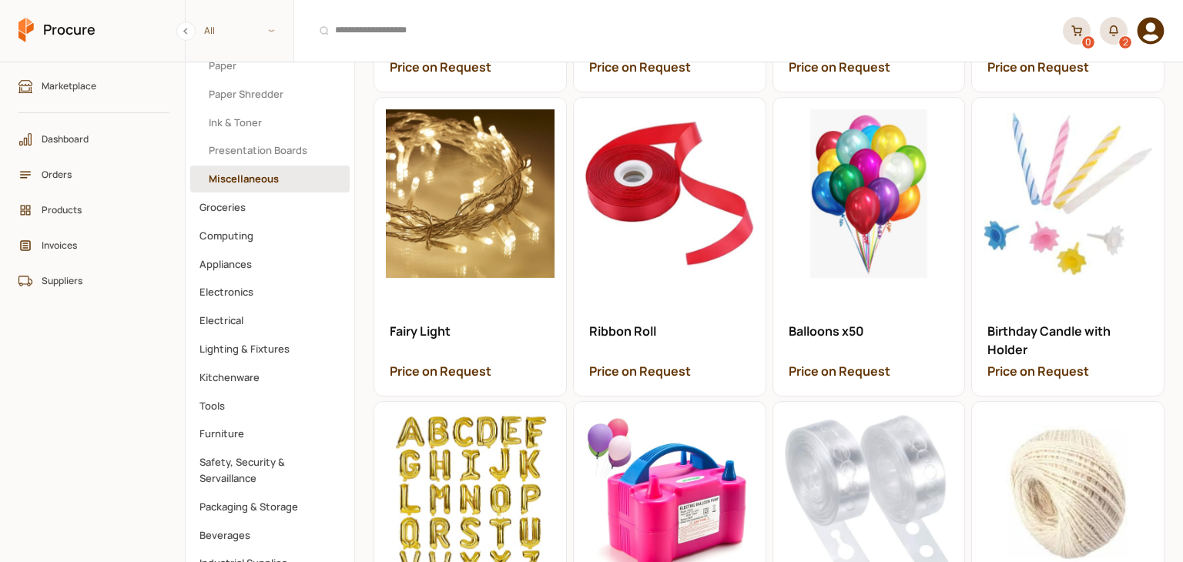
scroll to position [308, 0]
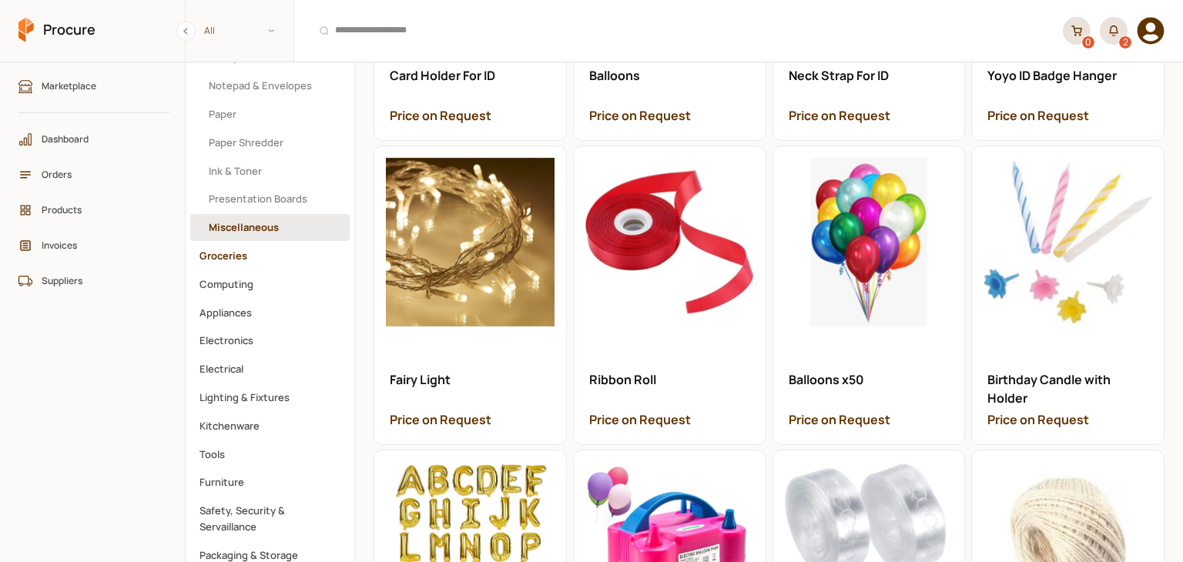
click at [243, 256] on button "Groceries" at bounding box center [269, 256] width 159 height 27
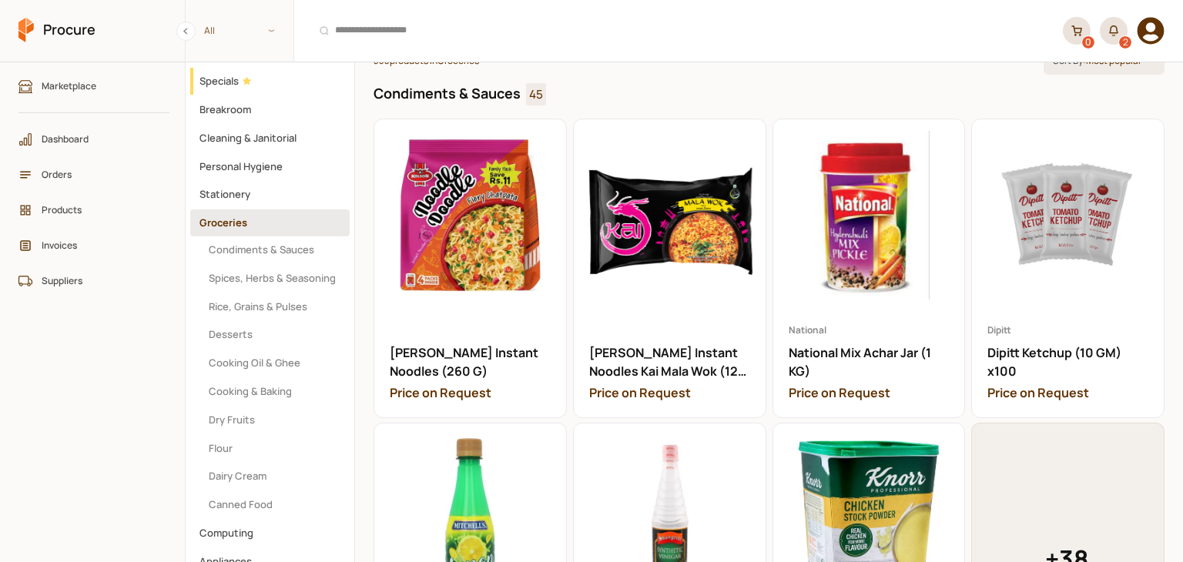
scroll to position [231, 0]
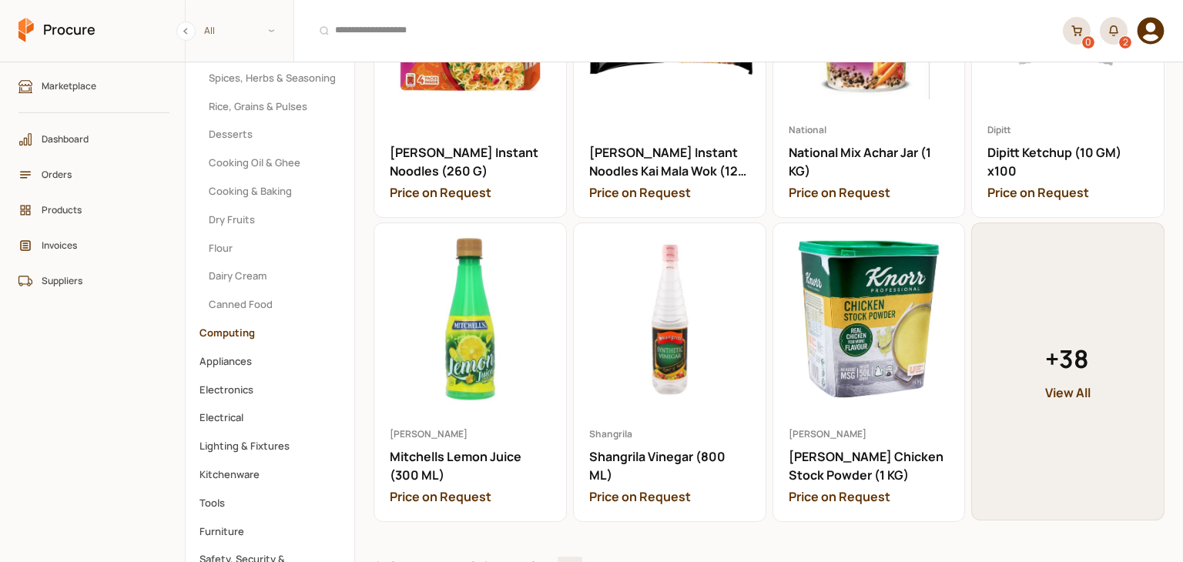
click at [262, 337] on button "Computing" at bounding box center [269, 333] width 159 height 27
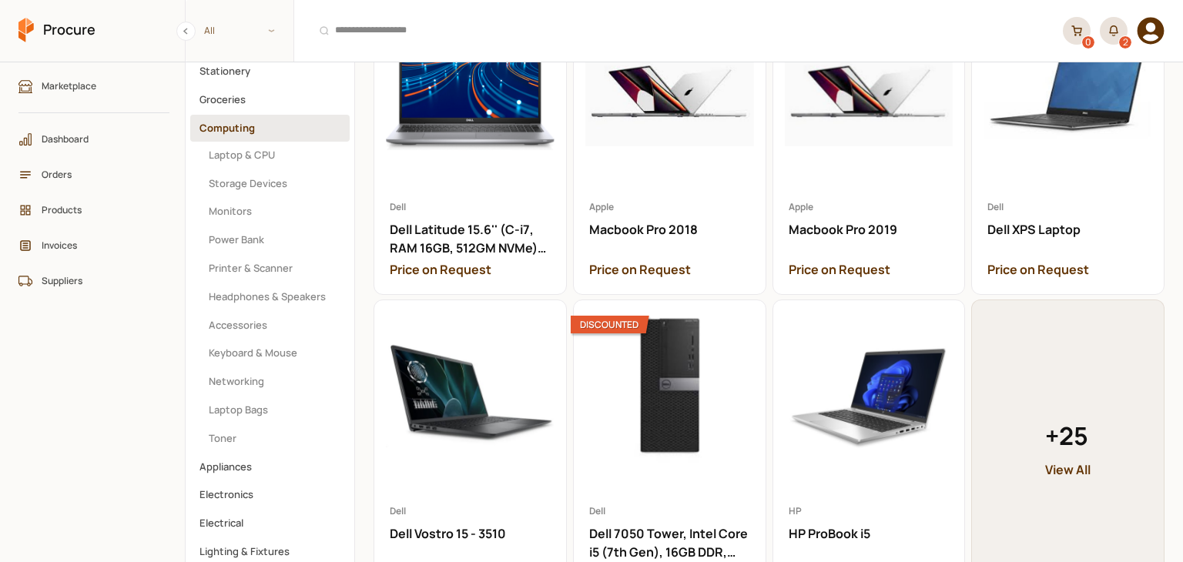
scroll to position [231, 0]
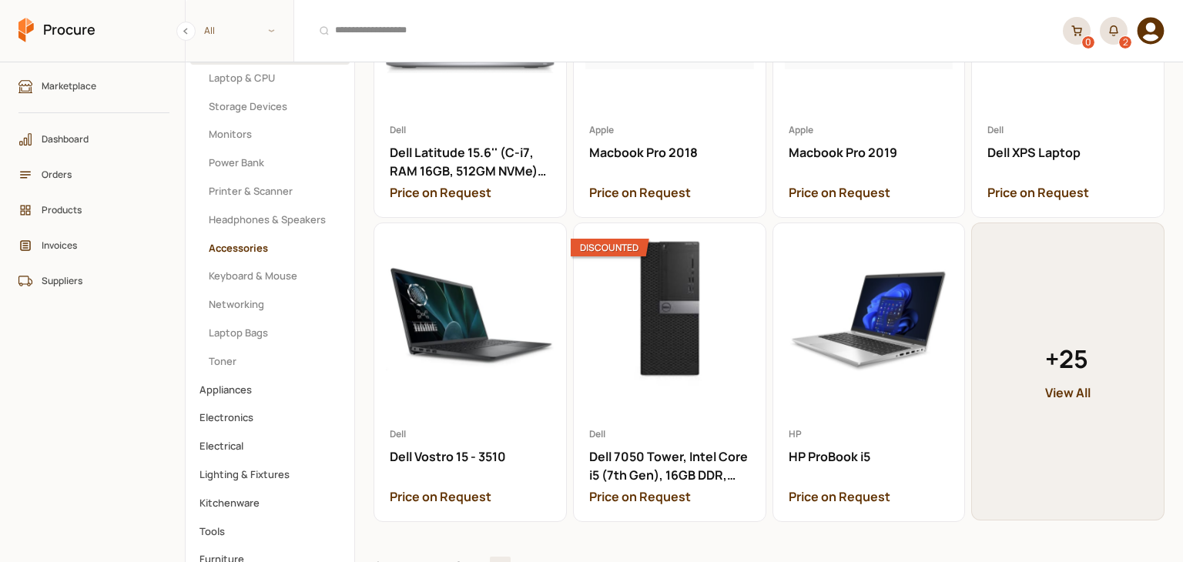
click at [266, 245] on button "Accessories" at bounding box center [269, 248] width 159 height 27
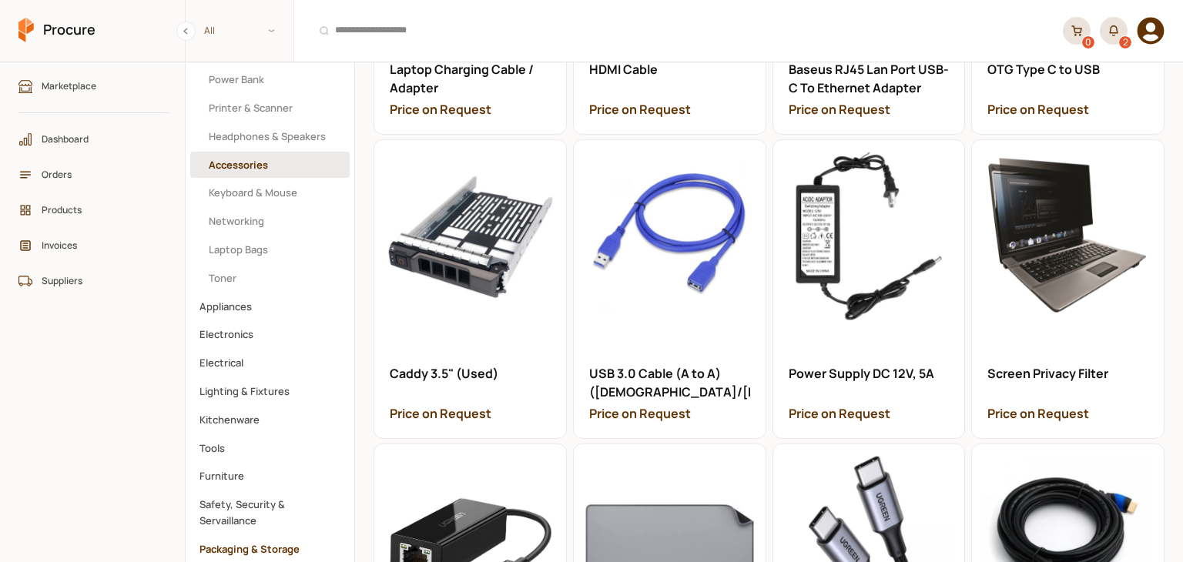
scroll to position [308, 0]
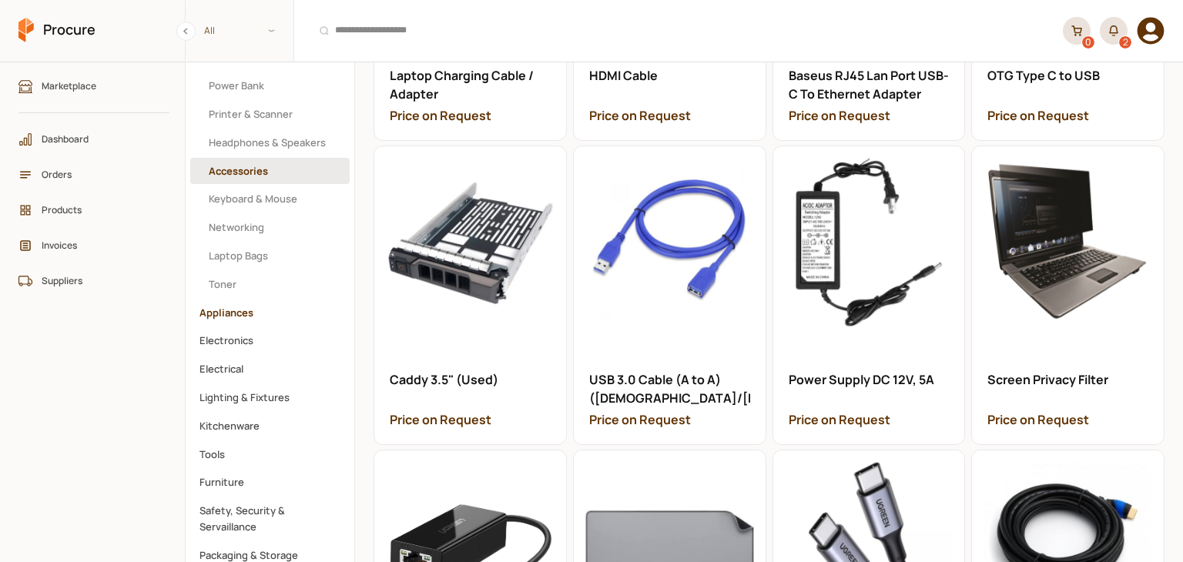
click at [245, 317] on button "Appliances" at bounding box center [269, 313] width 159 height 27
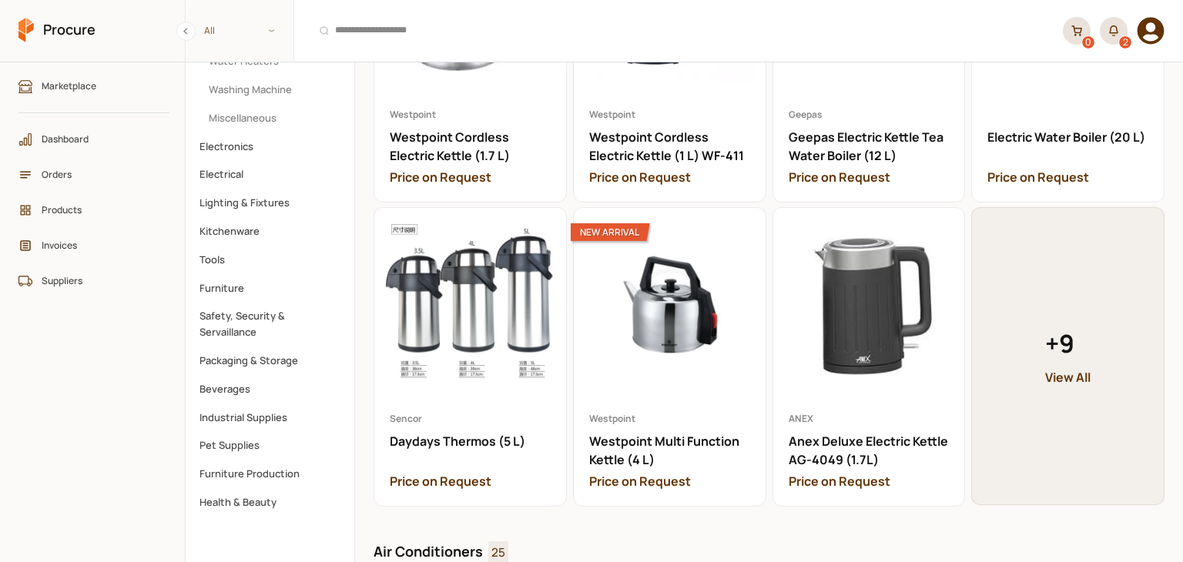
scroll to position [462, 0]
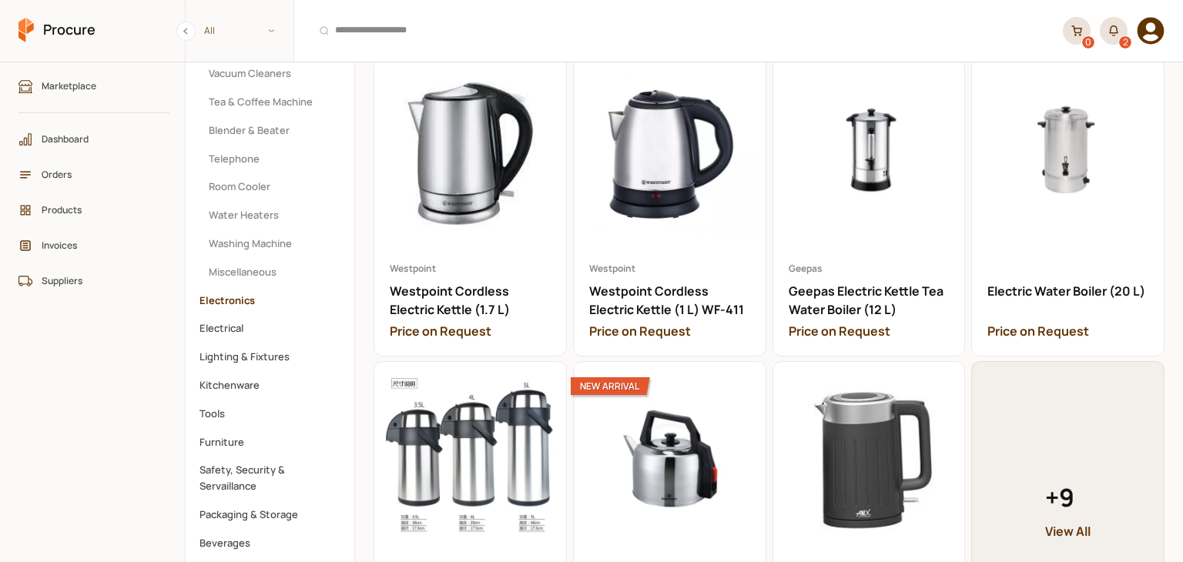
click at [243, 289] on button "Electronics" at bounding box center [269, 300] width 159 height 27
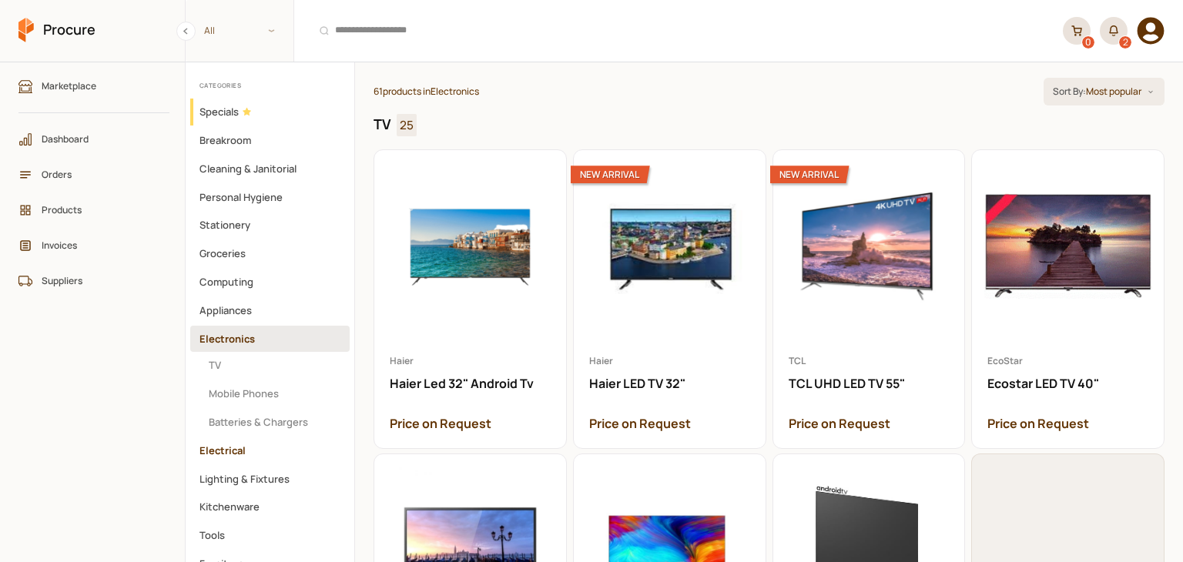
click at [250, 439] on button "Electrical" at bounding box center [269, 450] width 159 height 27
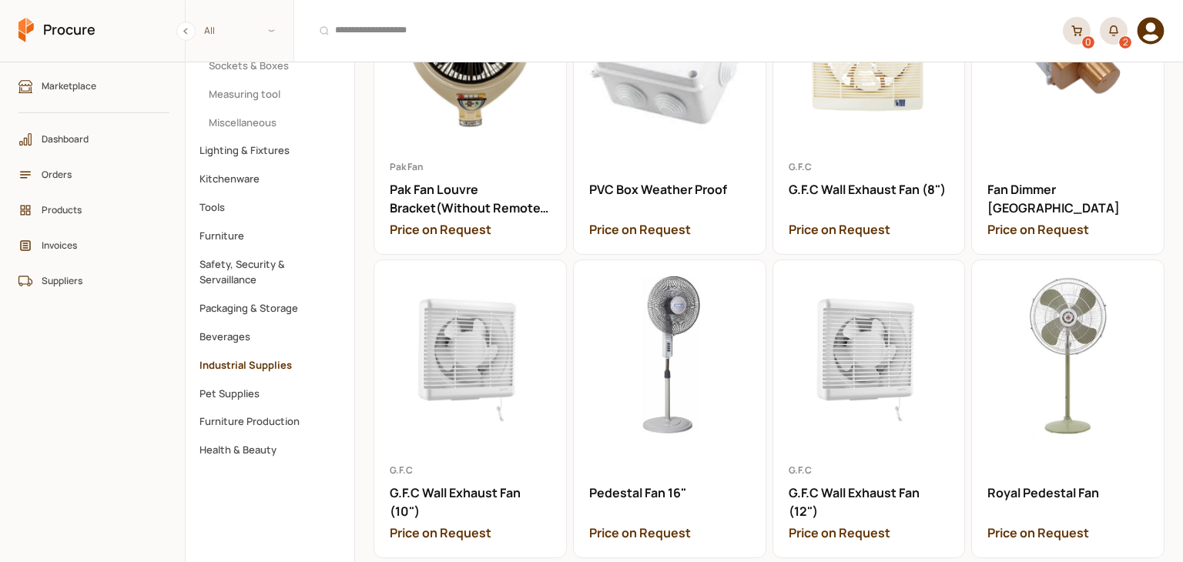
scroll to position [462, 0]
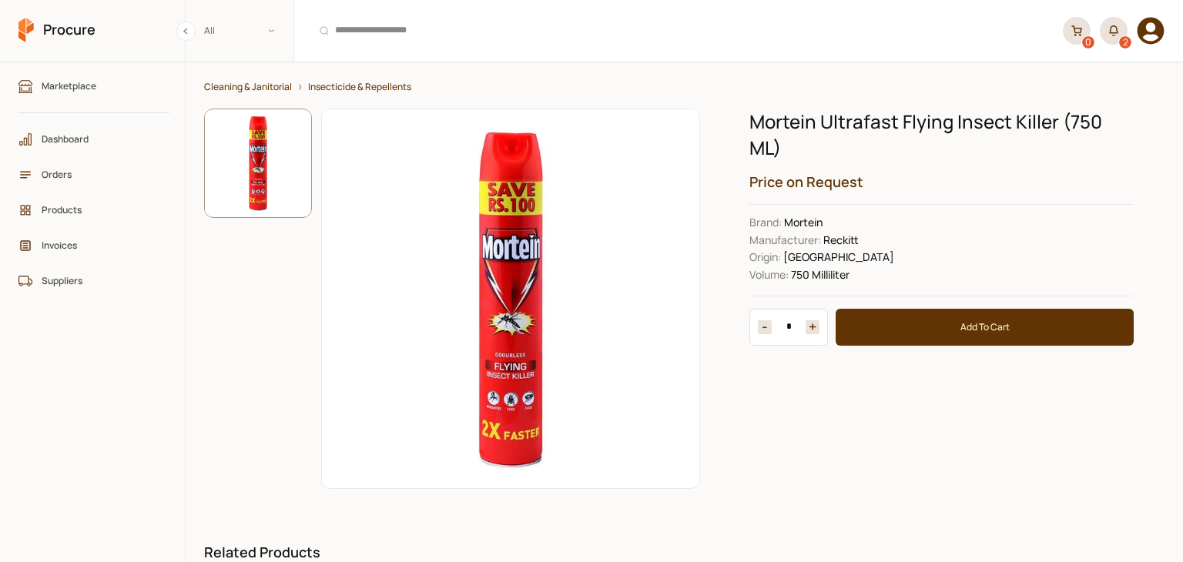
click at [266, 90] on link "Cleaning & Janitorial" at bounding box center [248, 87] width 88 height 12
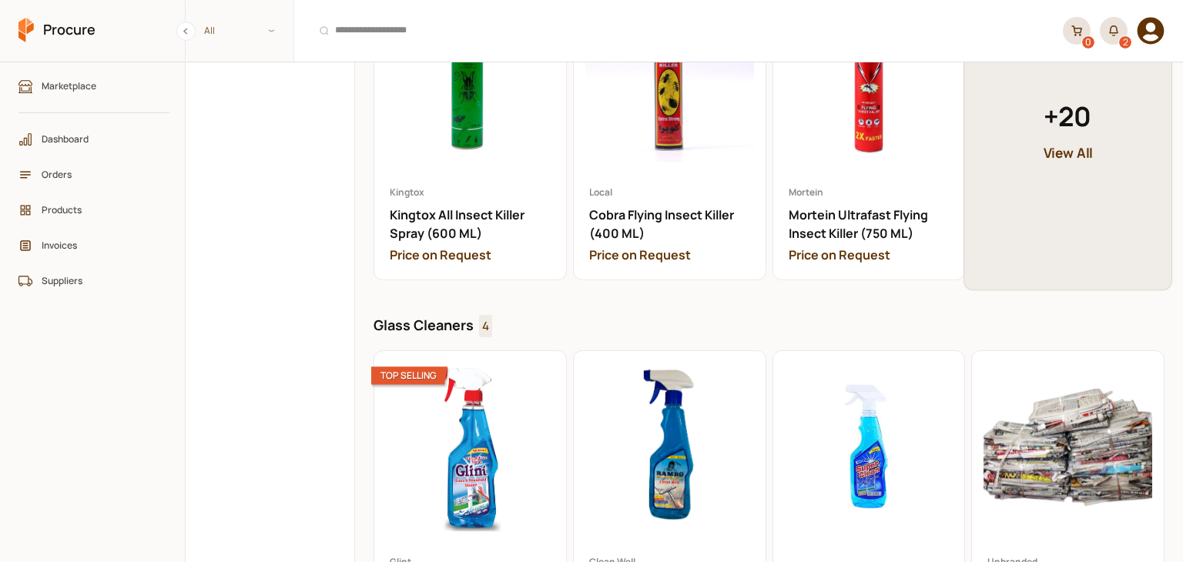
scroll to position [4390, 0]
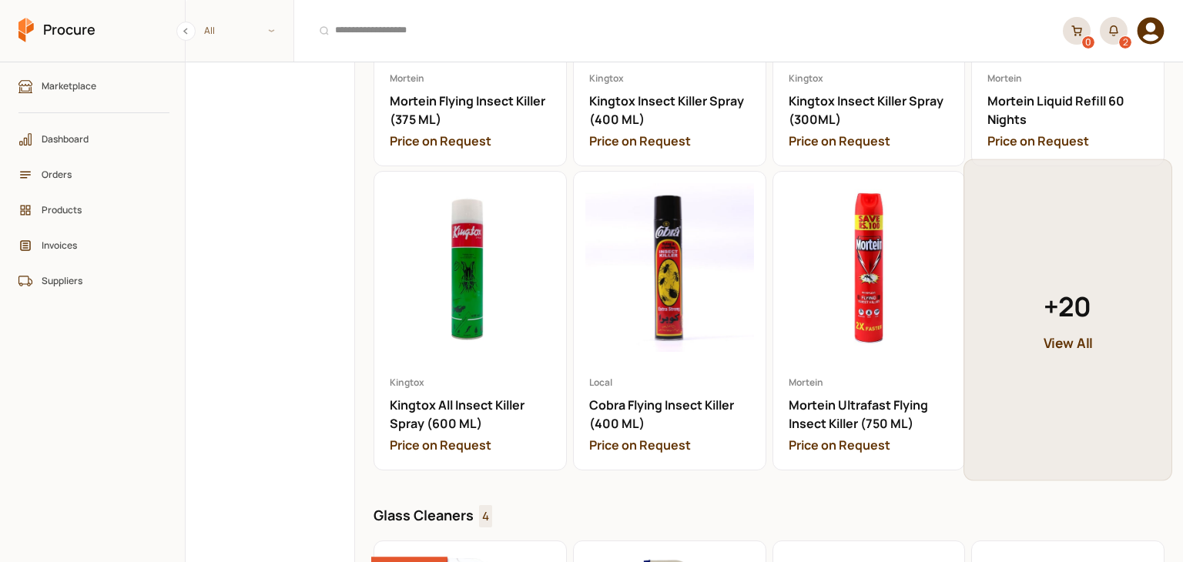
click at [995, 298] on link "+ 20 View All" at bounding box center [1067, 320] width 209 height 322
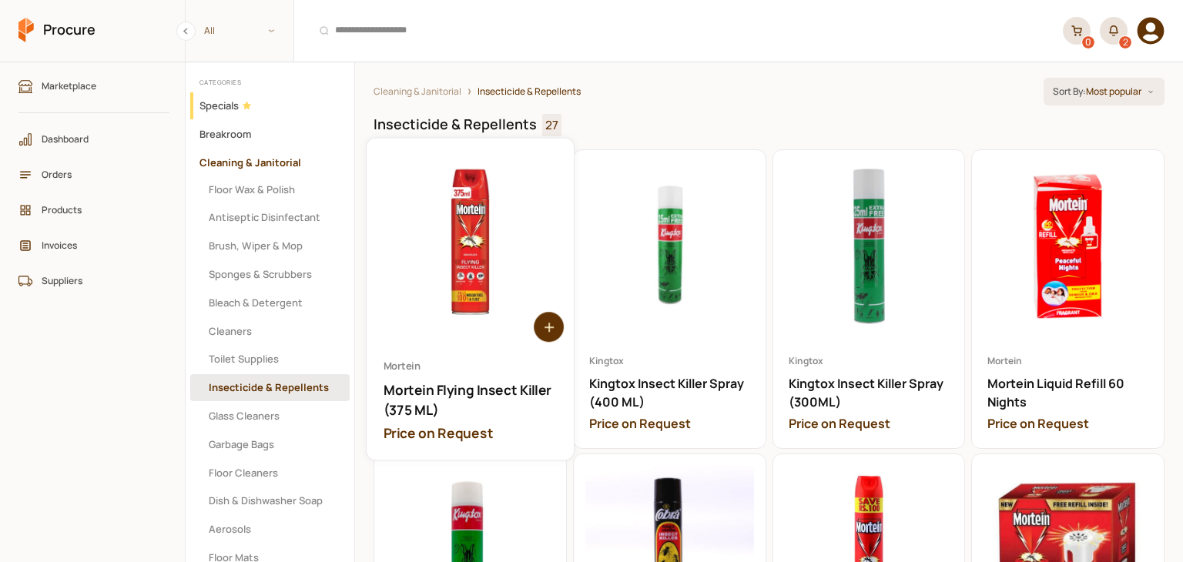
click at [462, 261] on link "Open Mortein Flying Insect Killer (375 ML)" at bounding box center [470, 300] width 207 height 322
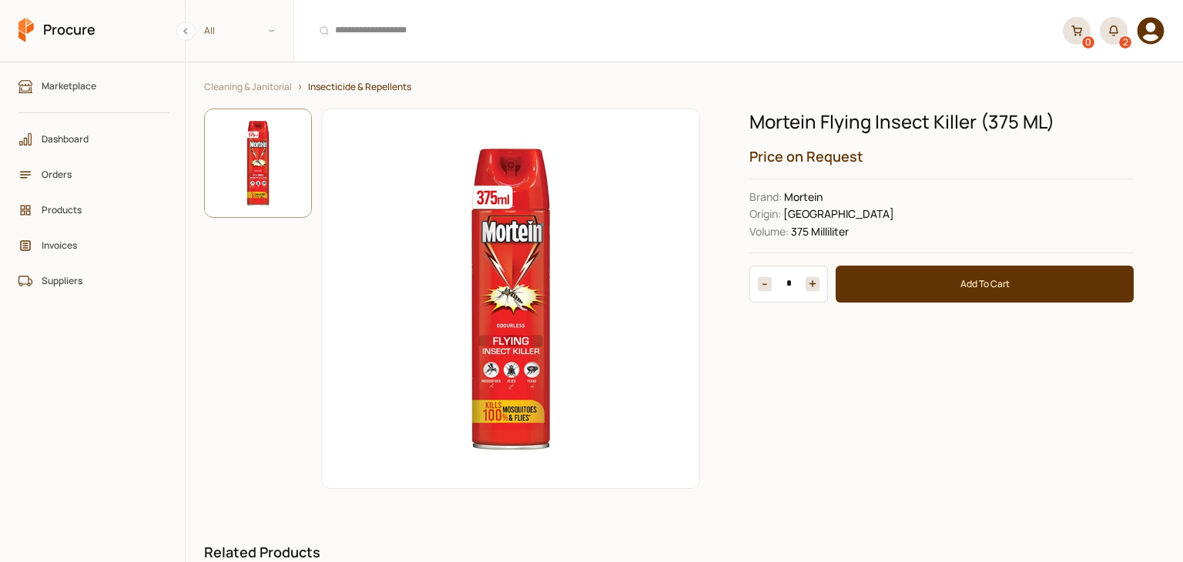
click at [887, 115] on h1 "Mortein Flying Insect Killer (375 ML)" at bounding box center [941, 122] width 384 height 26
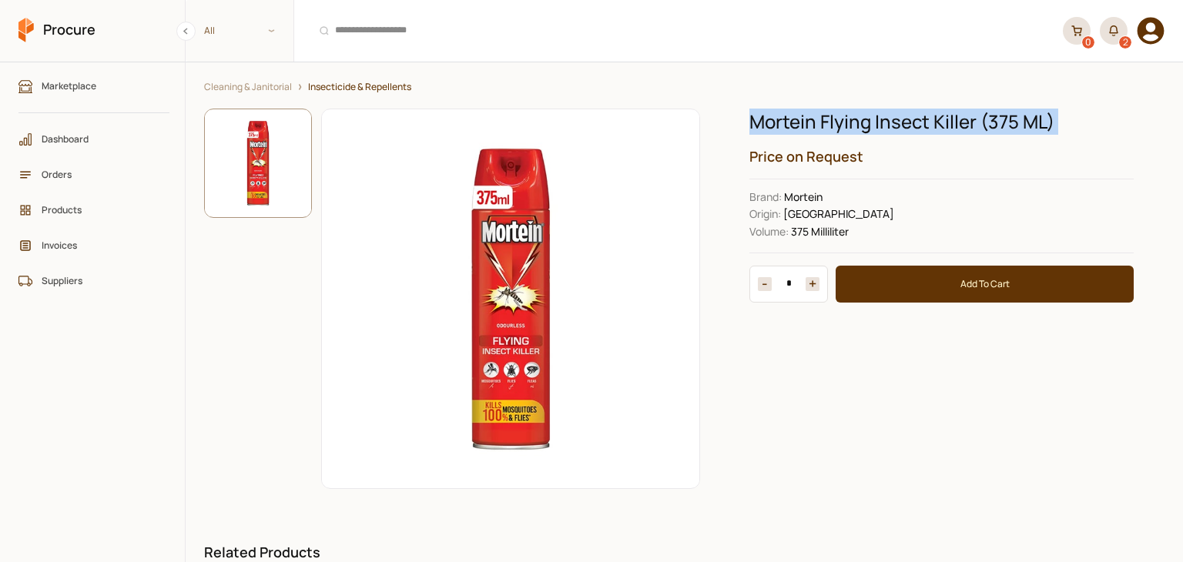
click at [887, 115] on h1 "Mortein Flying Insect Killer (375 ML)" at bounding box center [941, 122] width 384 height 26
copy h1 "Mortein Flying Insect Killer (375 ML)"
click at [271, 91] on link "Cleaning & Janitorial" at bounding box center [248, 87] width 88 height 12
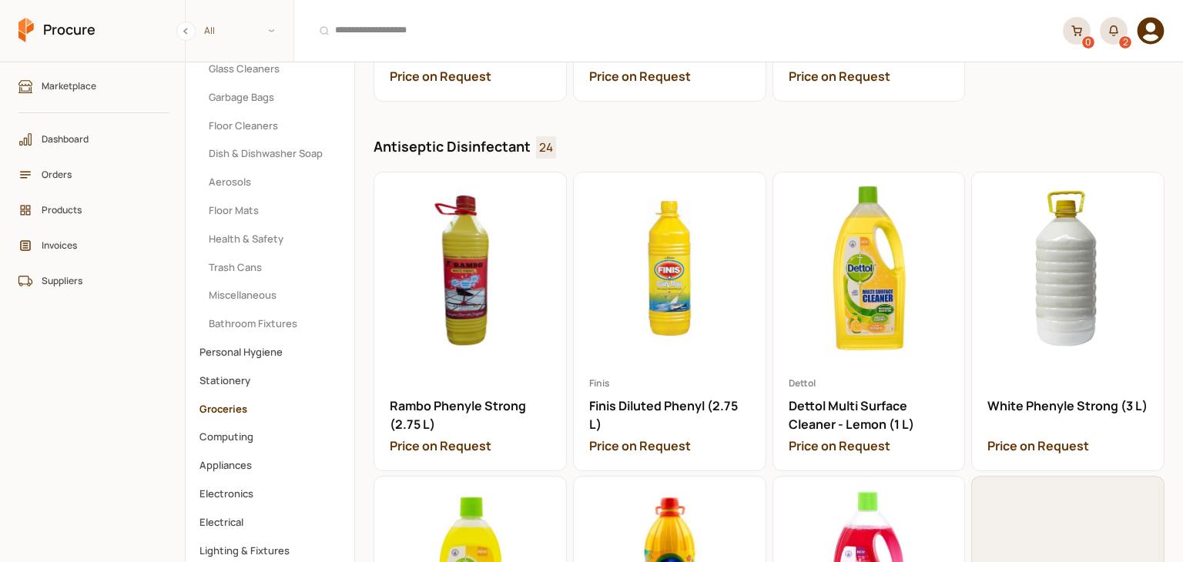
scroll to position [424, 0]
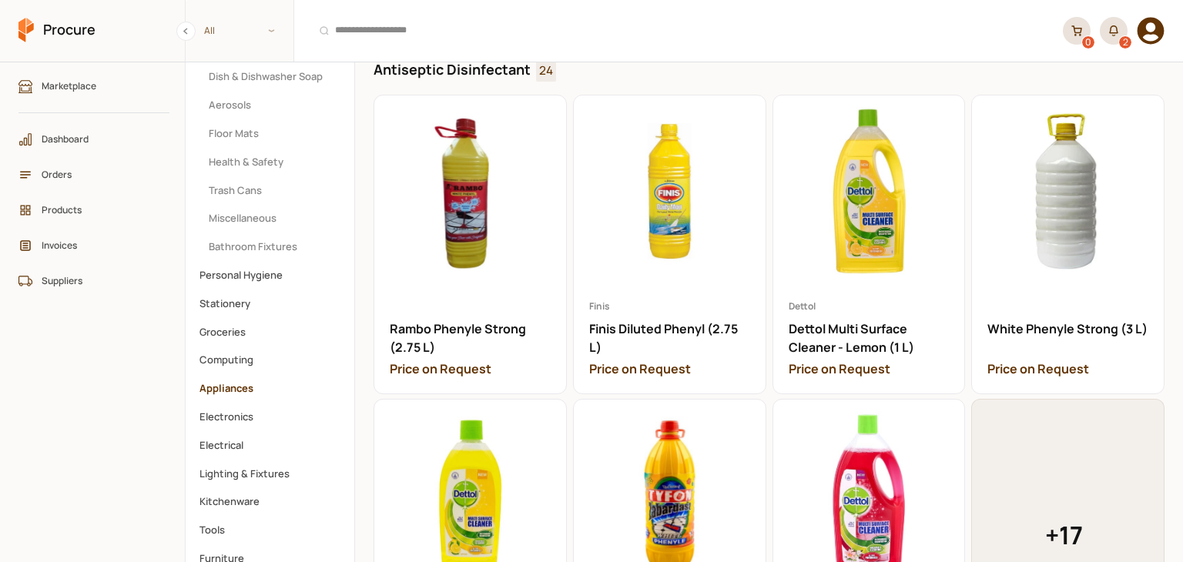
click at [256, 387] on button "Appliances" at bounding box center [269, 388] width 159 height 27
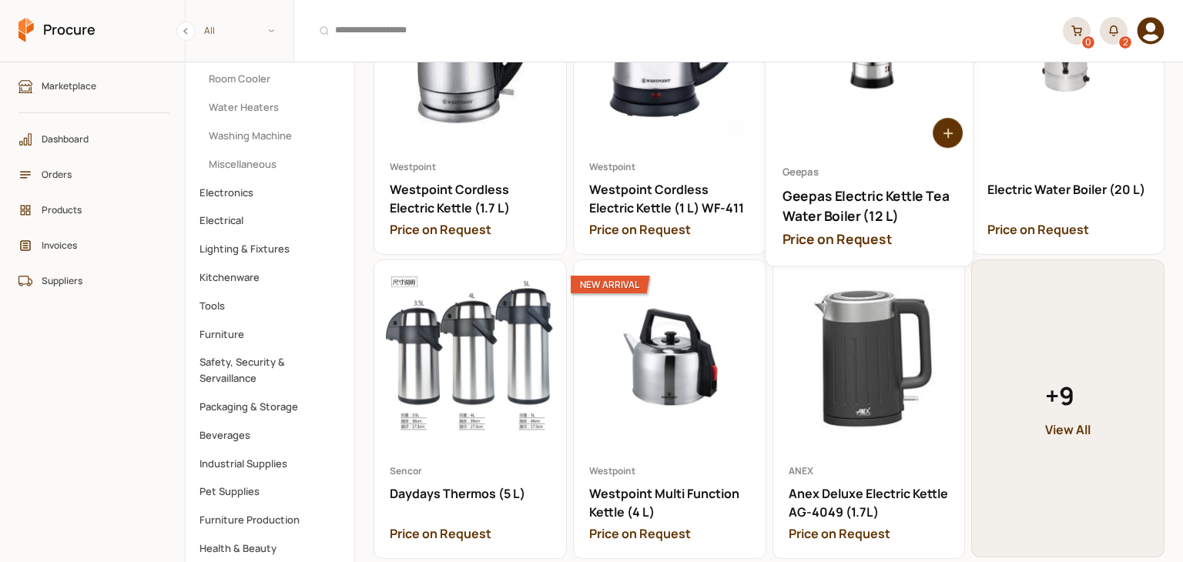
scroll to position [616, 0]
